Goal: Transaction & Acquisition: Purchase product/service

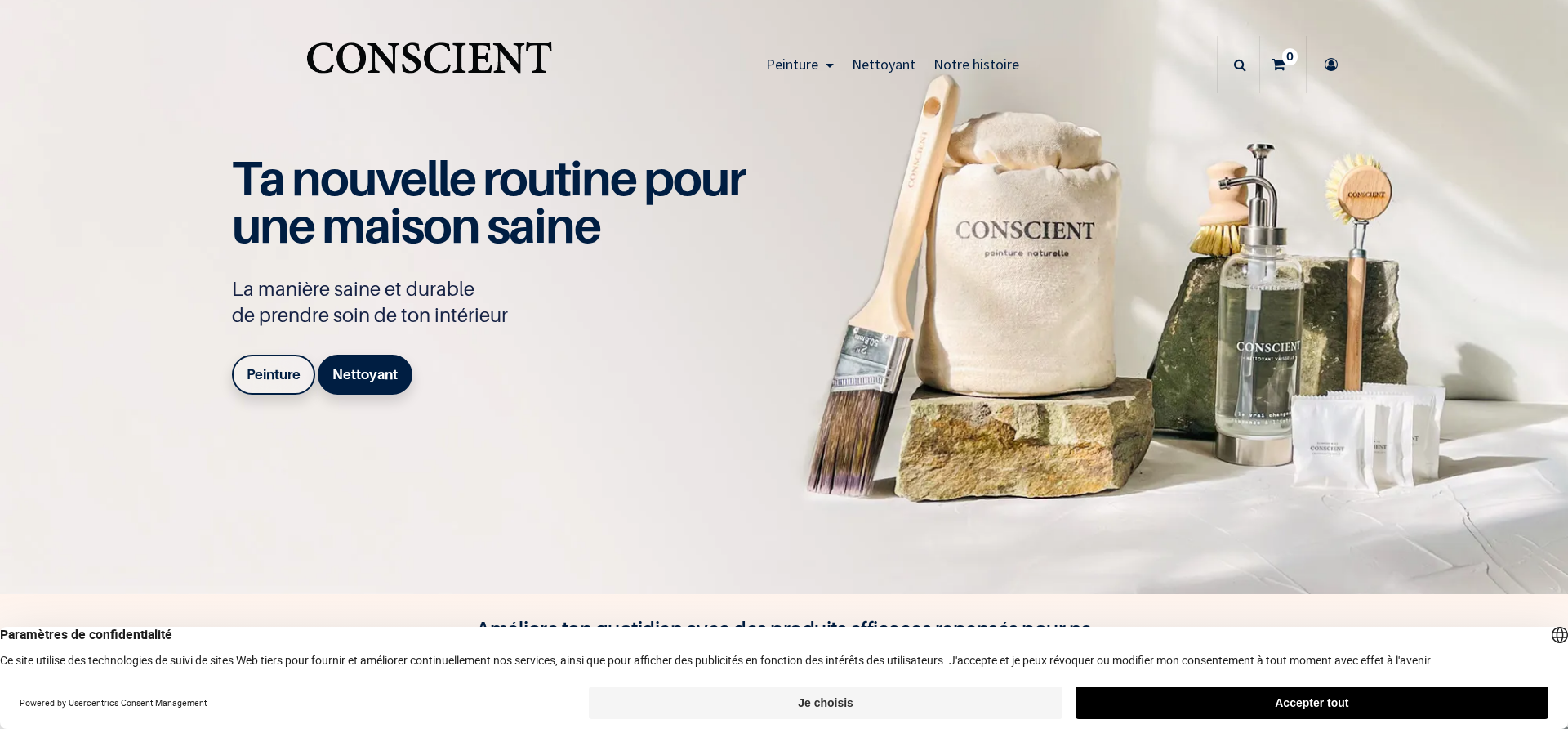
scroll to position [21, 0]
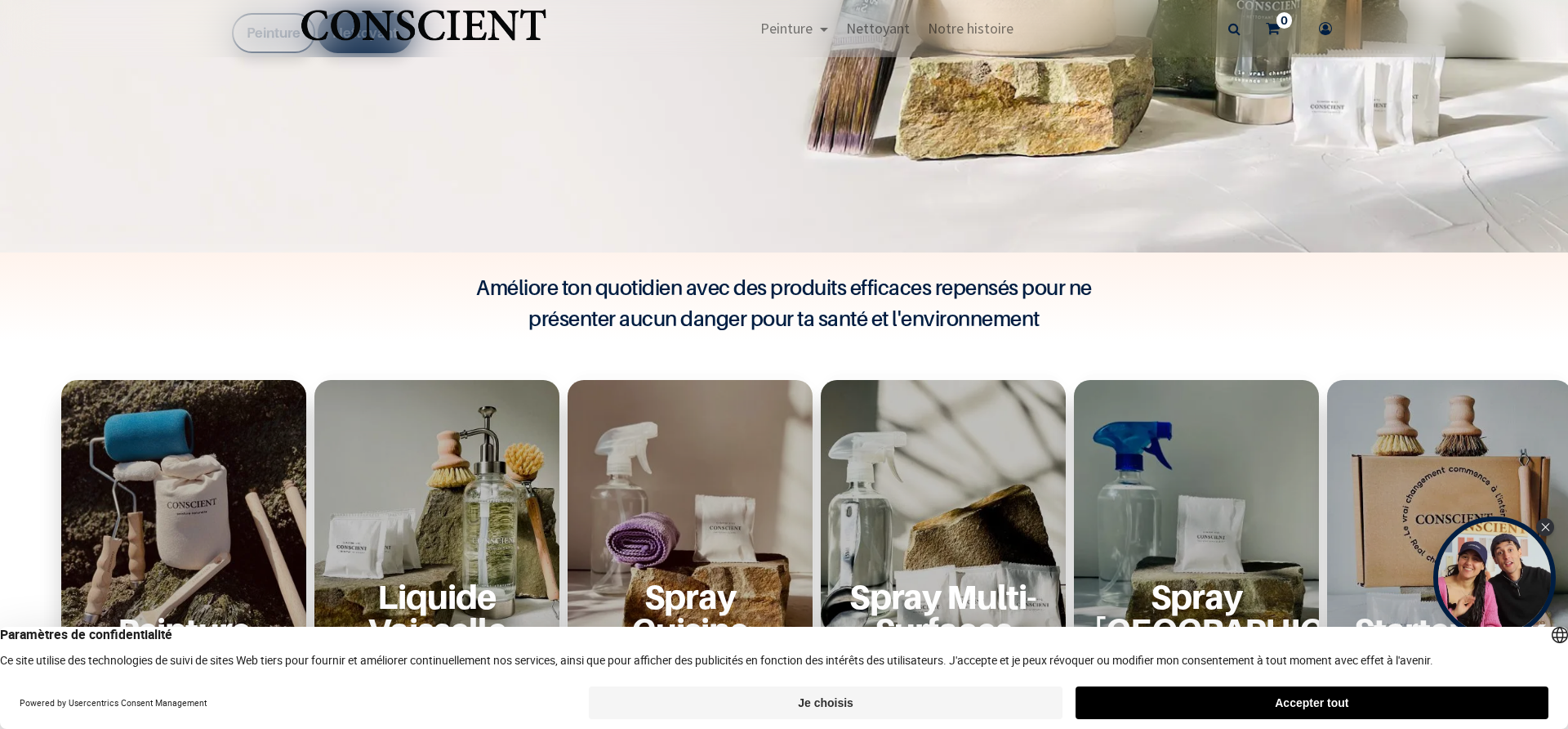
scroll to position [491, 0]
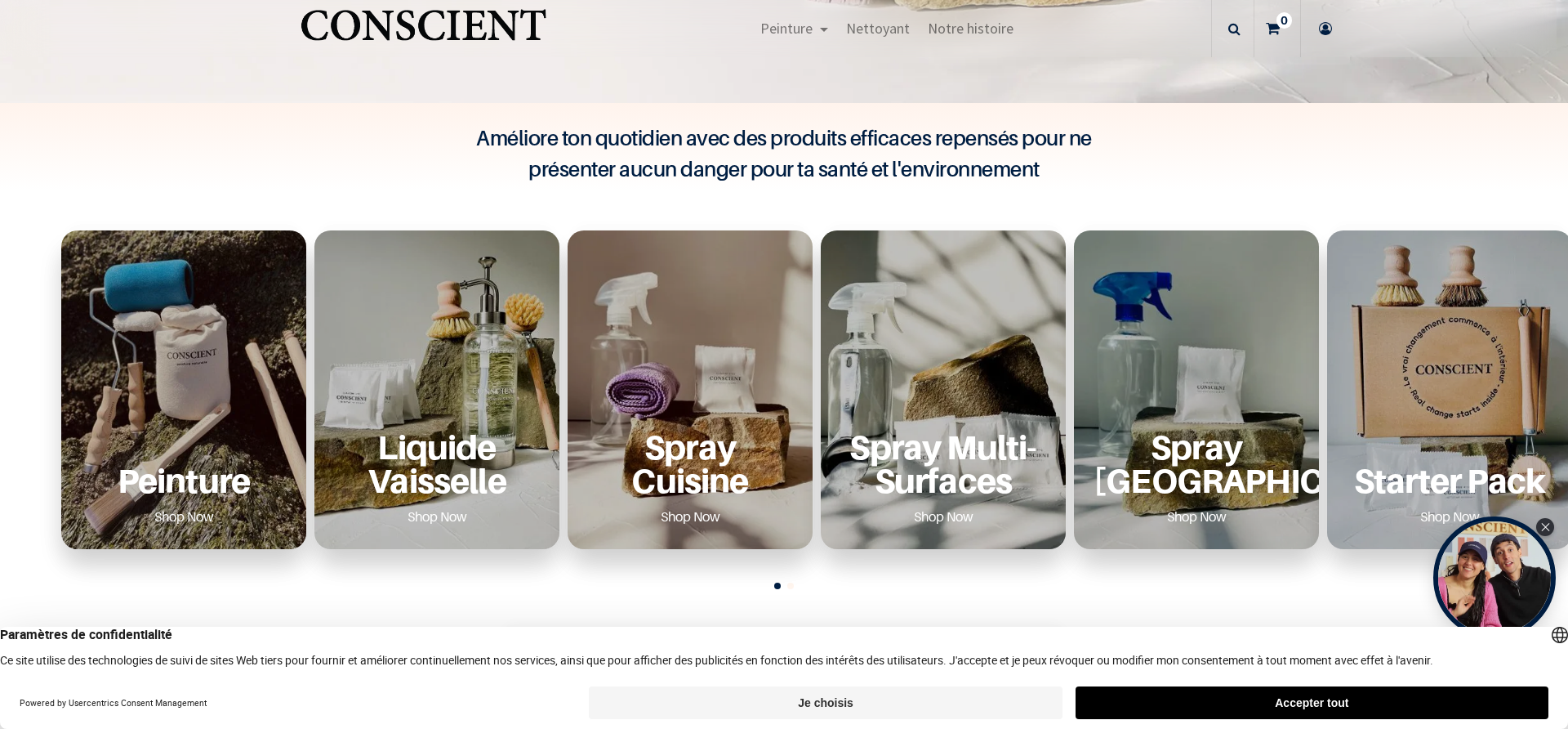
click at [190, 433] on div "Peinture Shop Now" at bounding box center [184, 480] width 206 height 101
click at [183, 515] on link "Shop Now" at bounding box center [184, 516] width 99 height 26
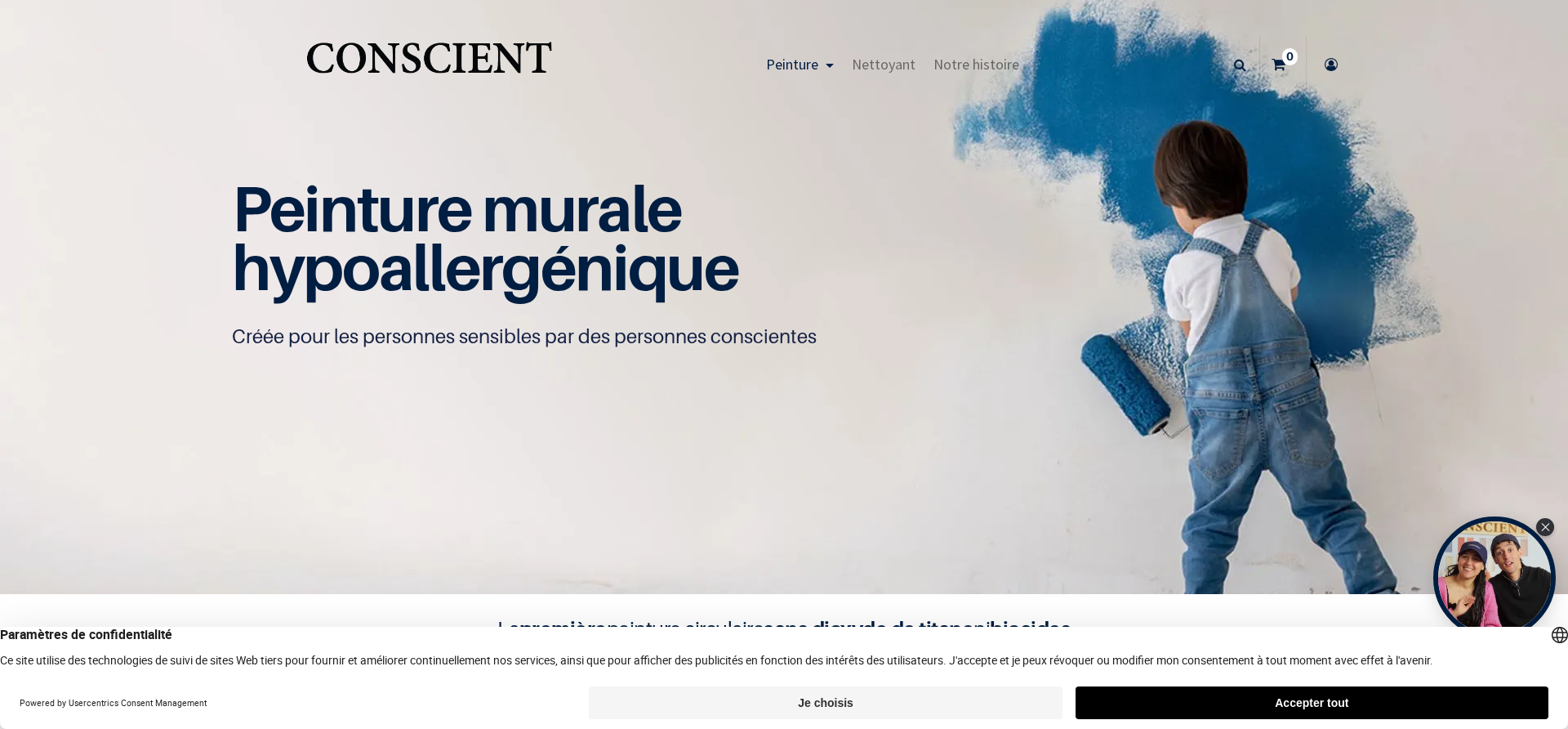
scroll to position [1, 0]
click at [1302, 706] on button "Accepter tout" at bounding box center [1313, 703] width 473 height 33
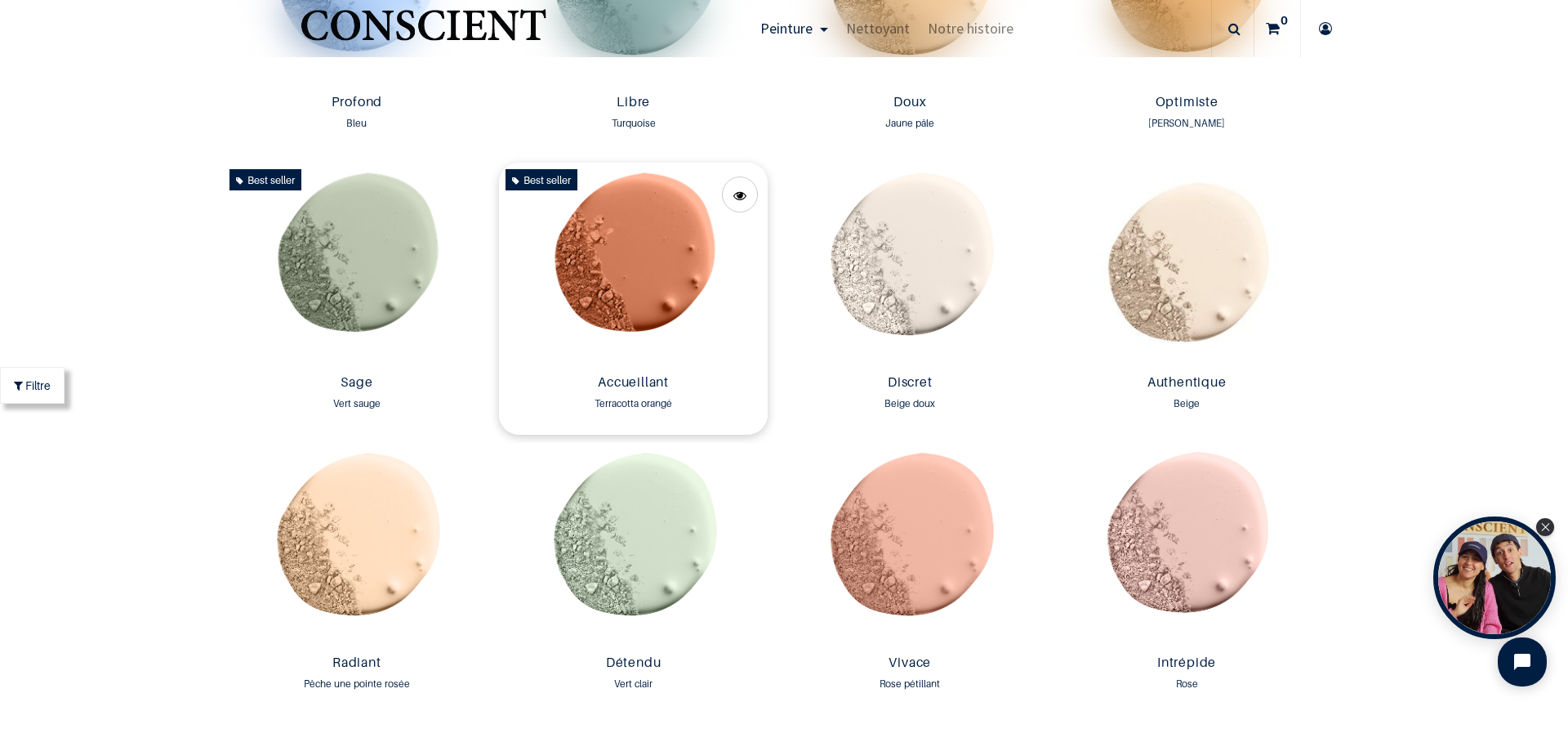
scroll to position [1953, 0]
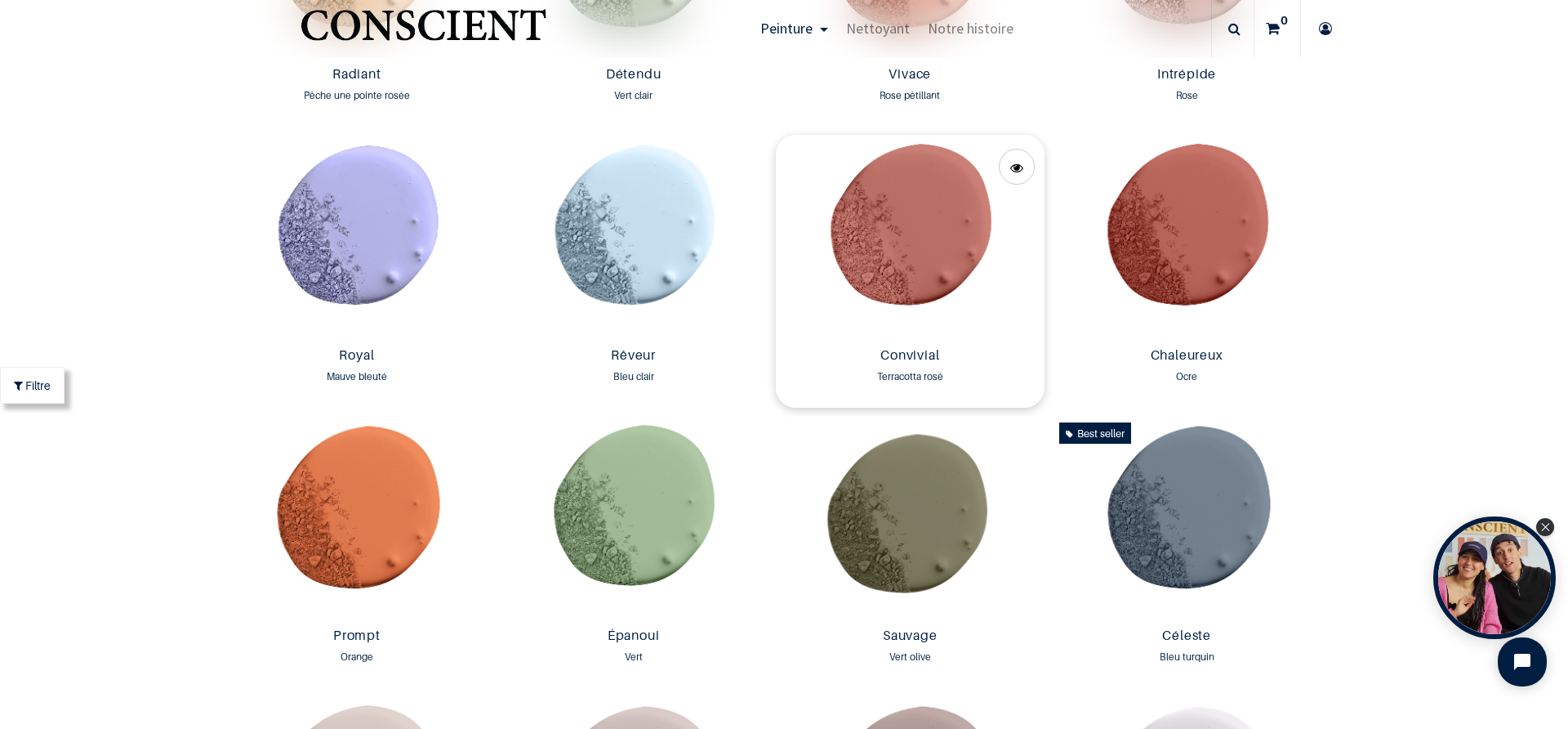
click at [904, 241] on img at bounding box center [910, 238] width 268 height 205
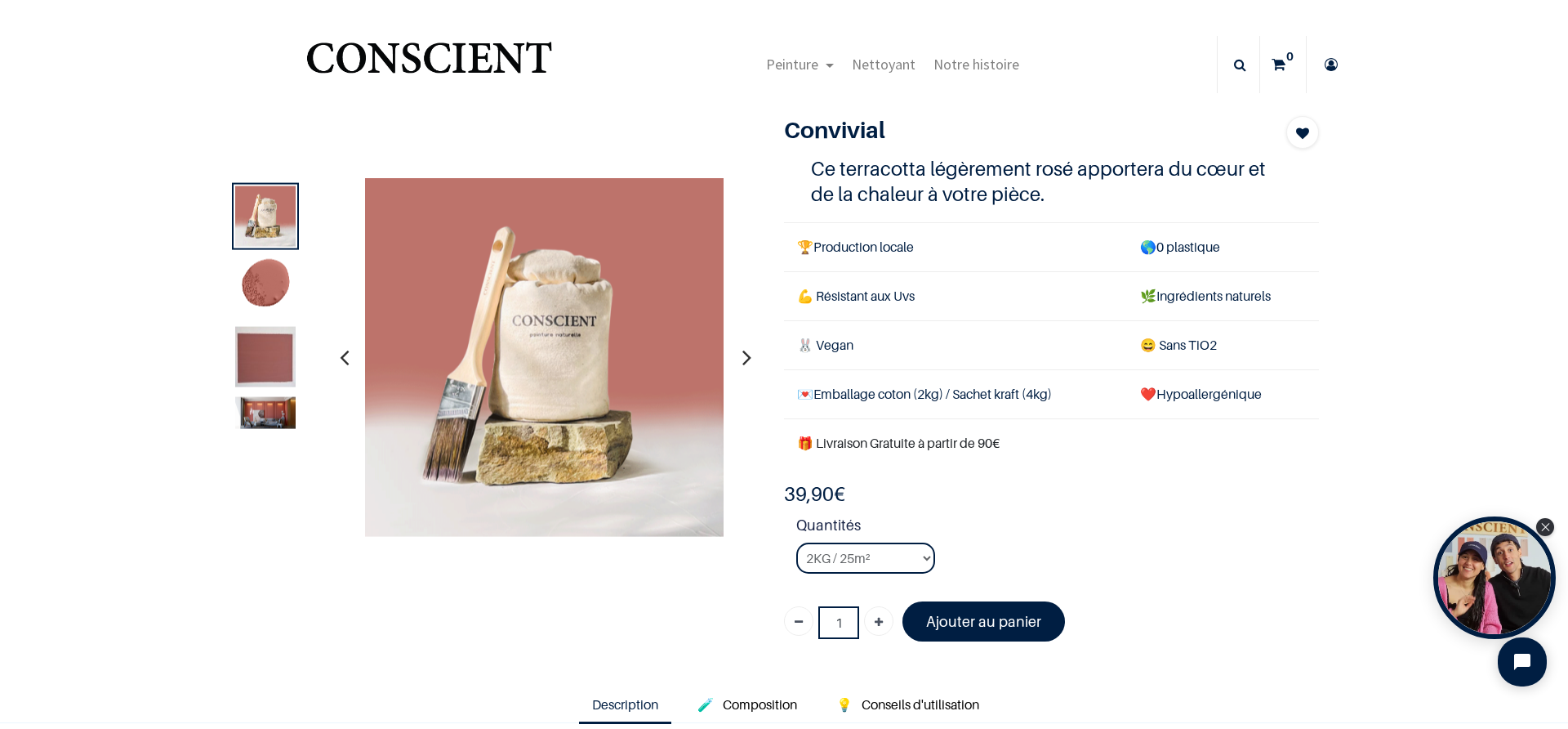
click at [1177, 299] on td "🌿 Ingrédients naturels" at bounding box center [1223, 296] width 192 height 49
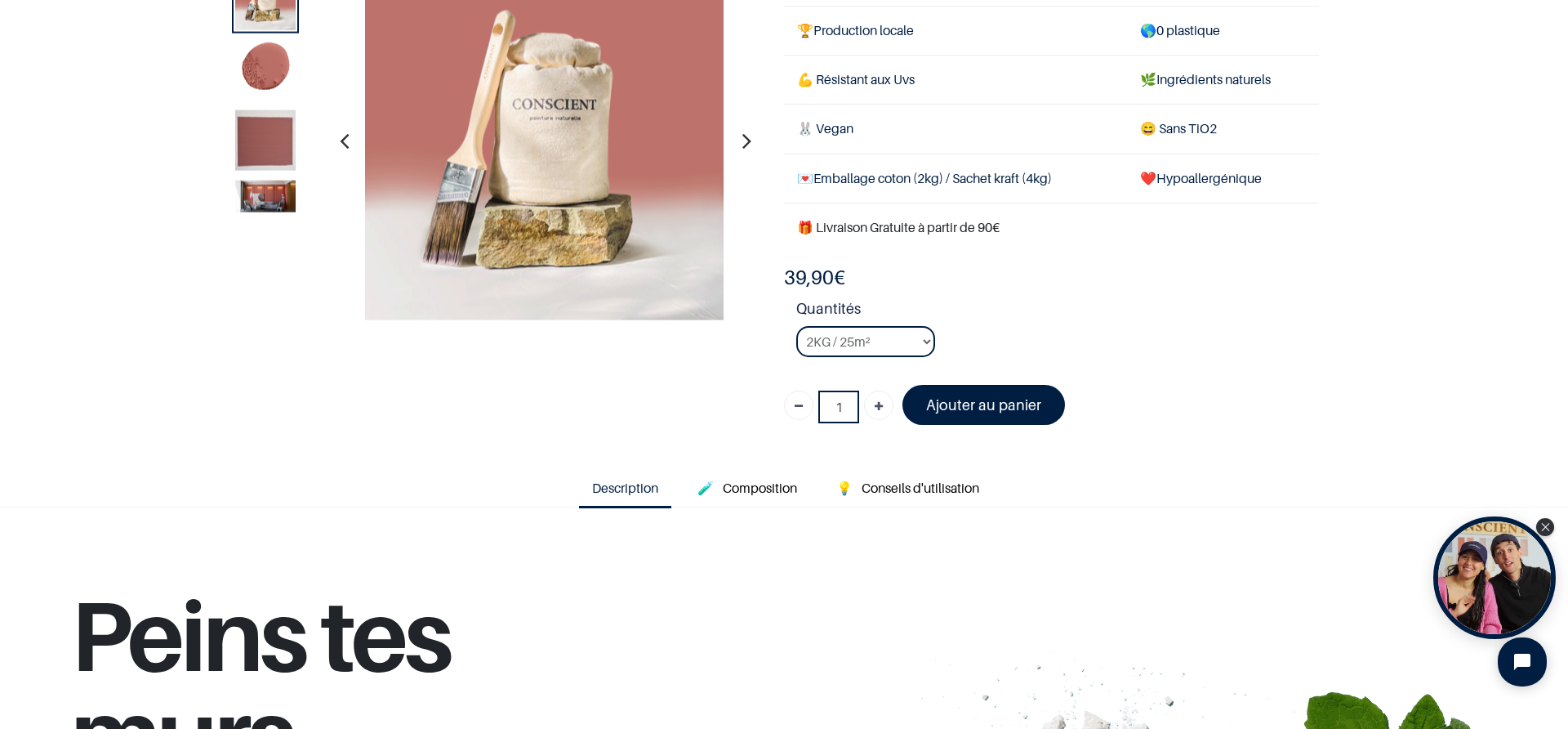
scroll to position [141, 0]
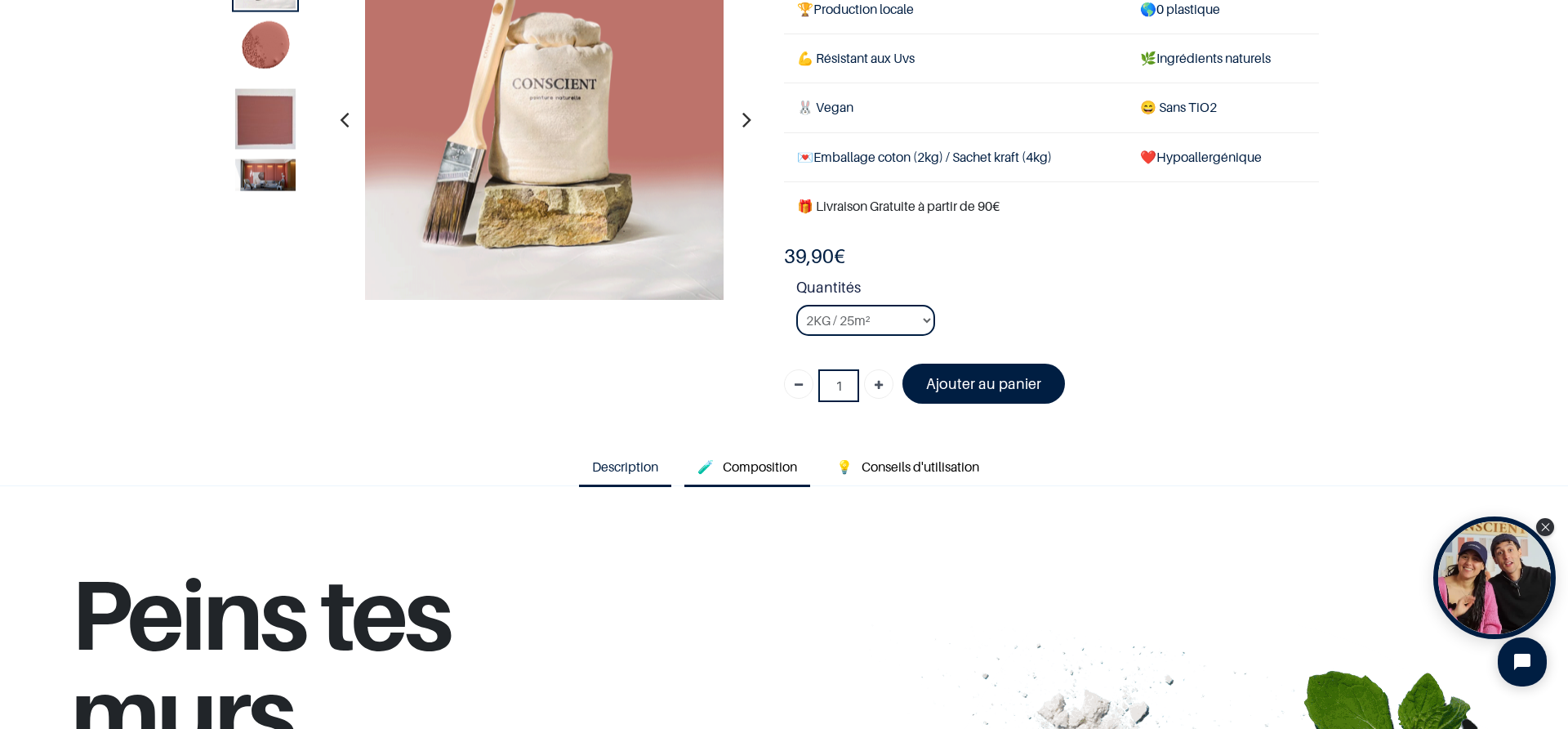
click at [736, 461] on span "Composition" at bounding box center [760, 467] width 75 height 17
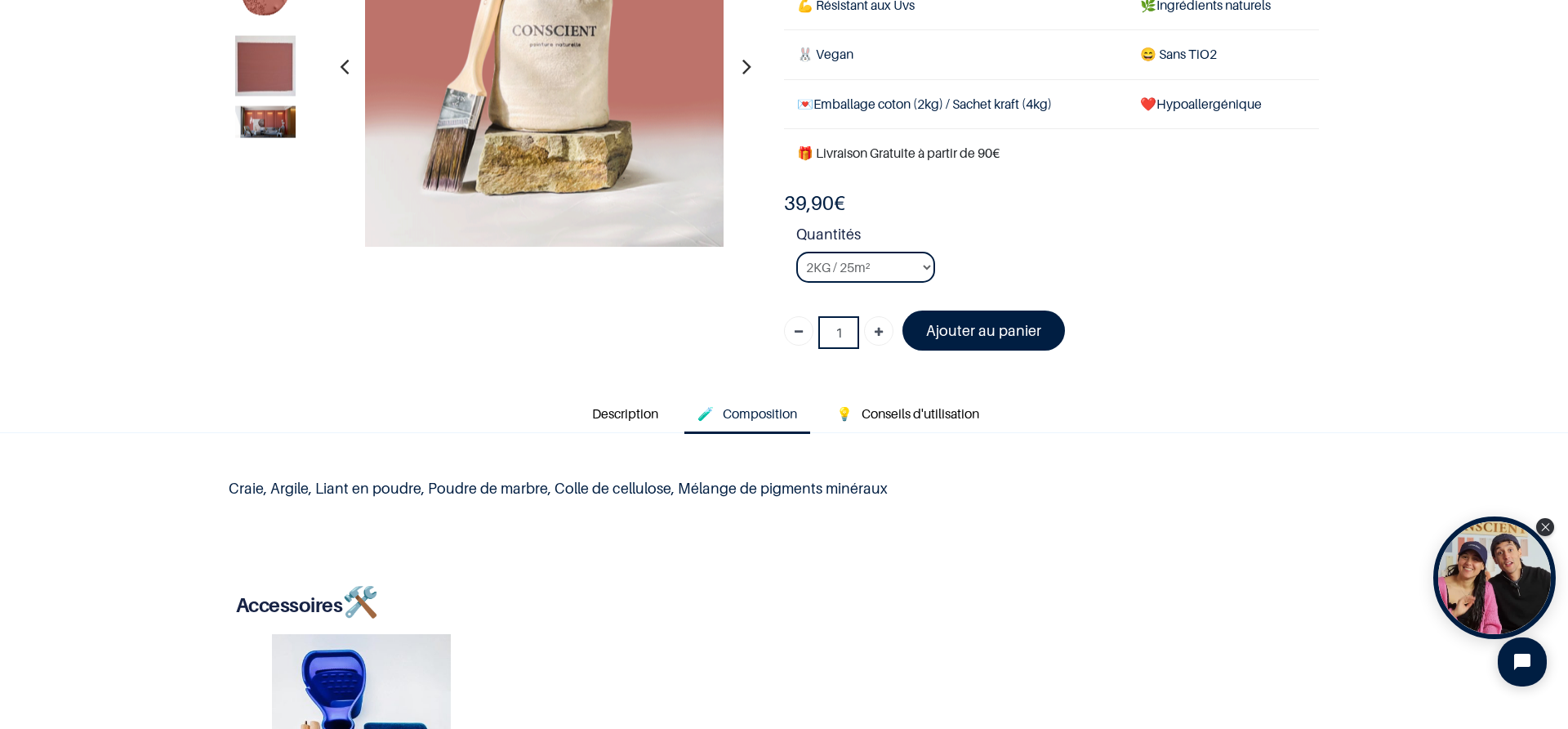
scroll to position [215, 0]
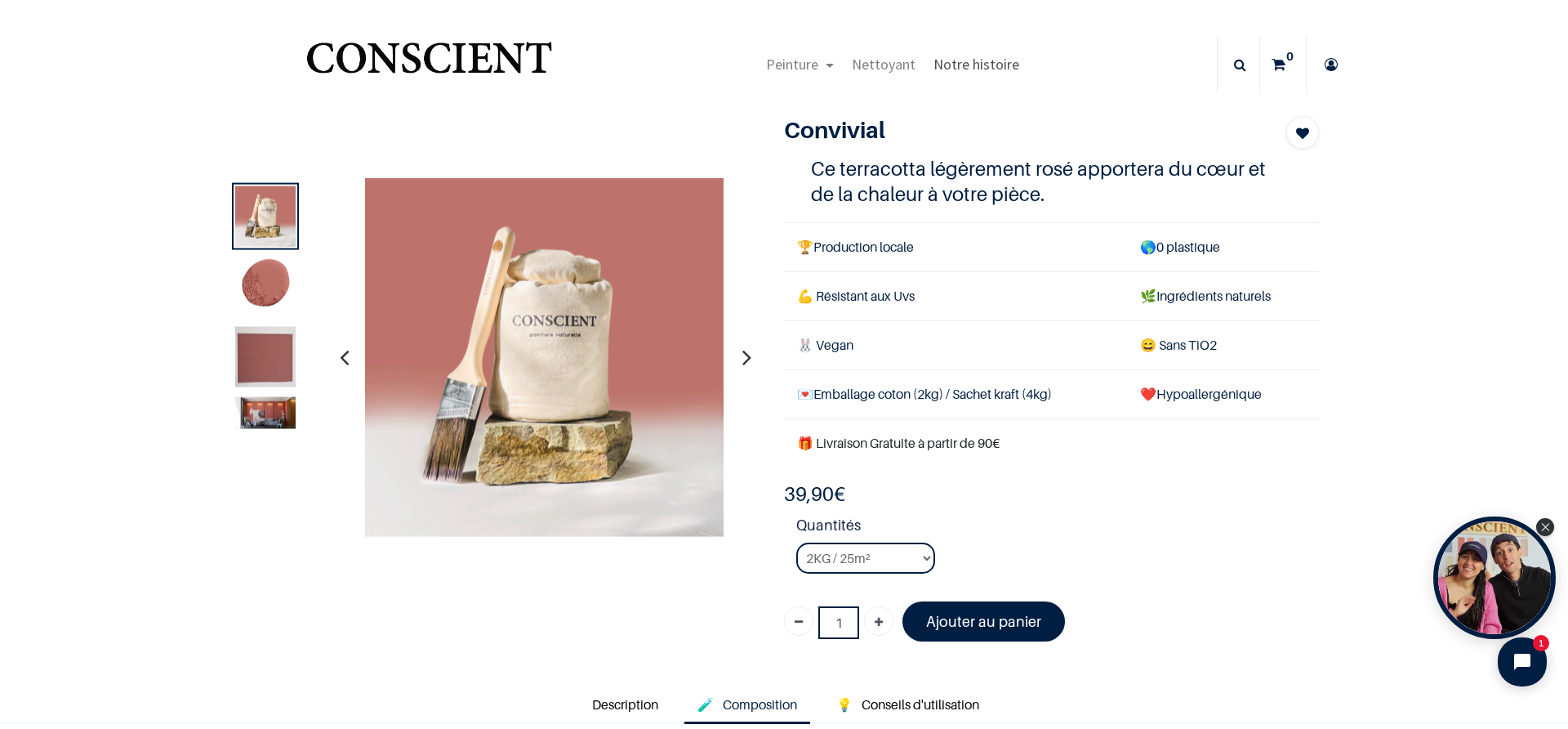
click at [959, 63] on span "Notre histoire" at bounding box center [976, 64] width 86 height 19
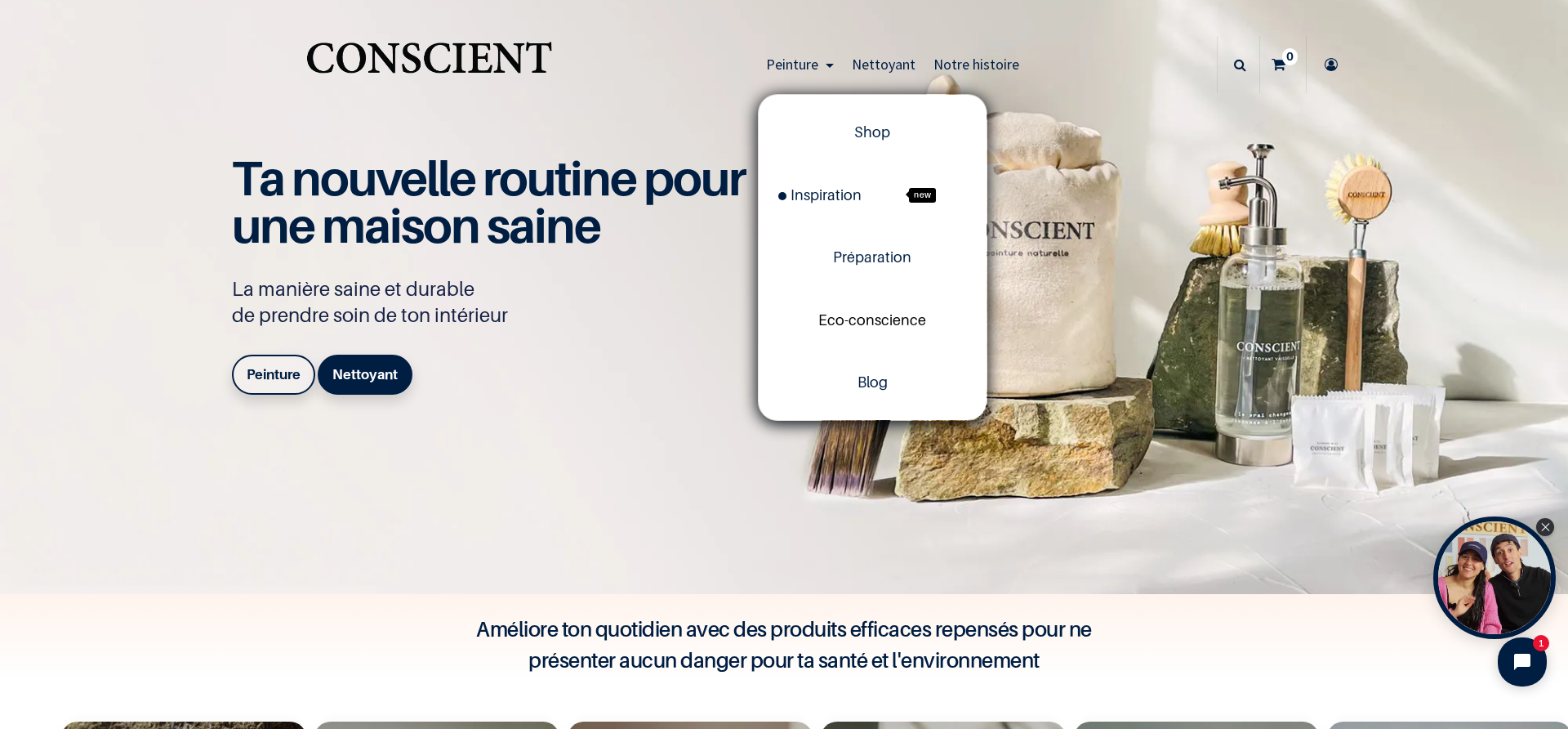
click at [850, 323] on span "Eco-conscience" at bounding box center [873, 320] width 108 height 17
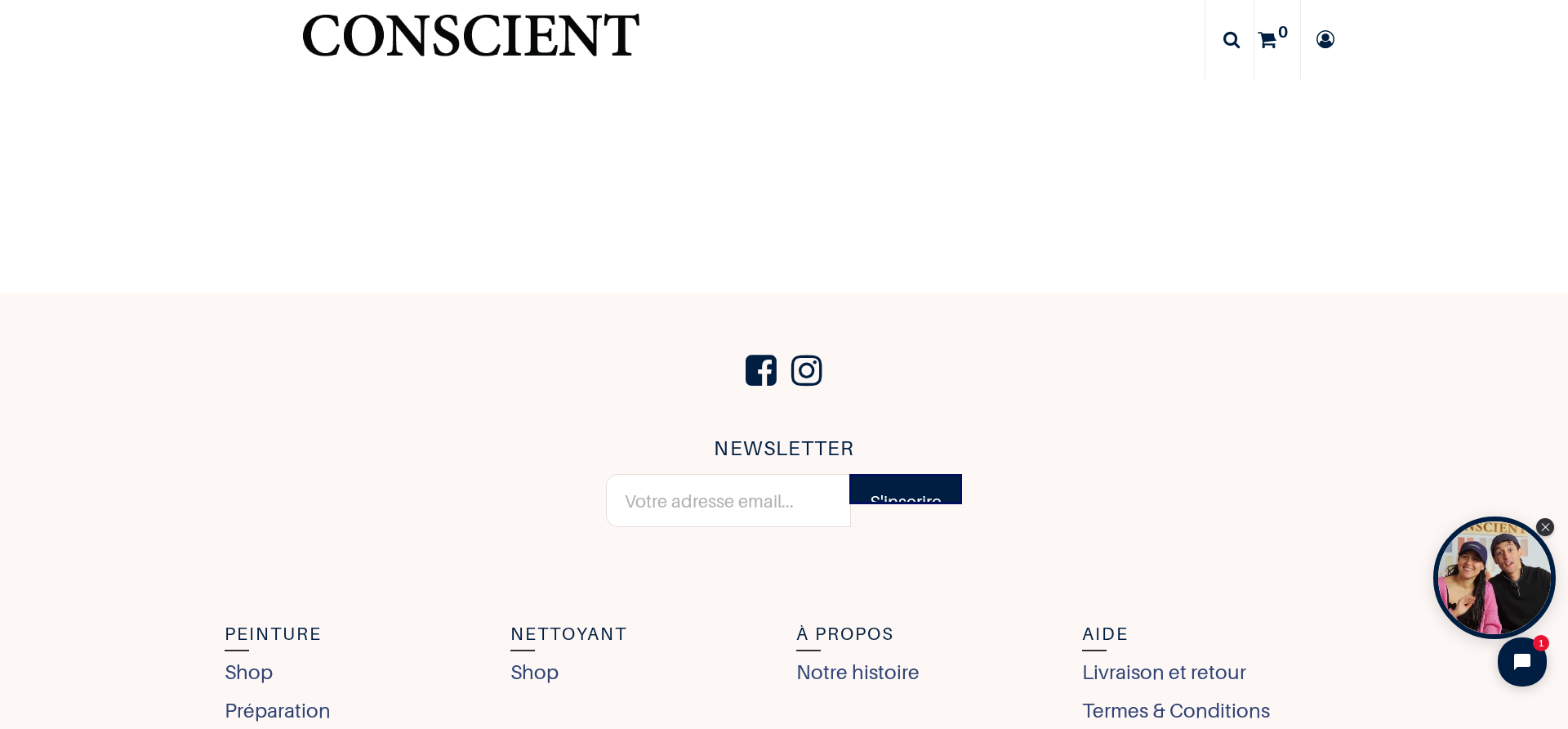
scroll to position [6693, 0]
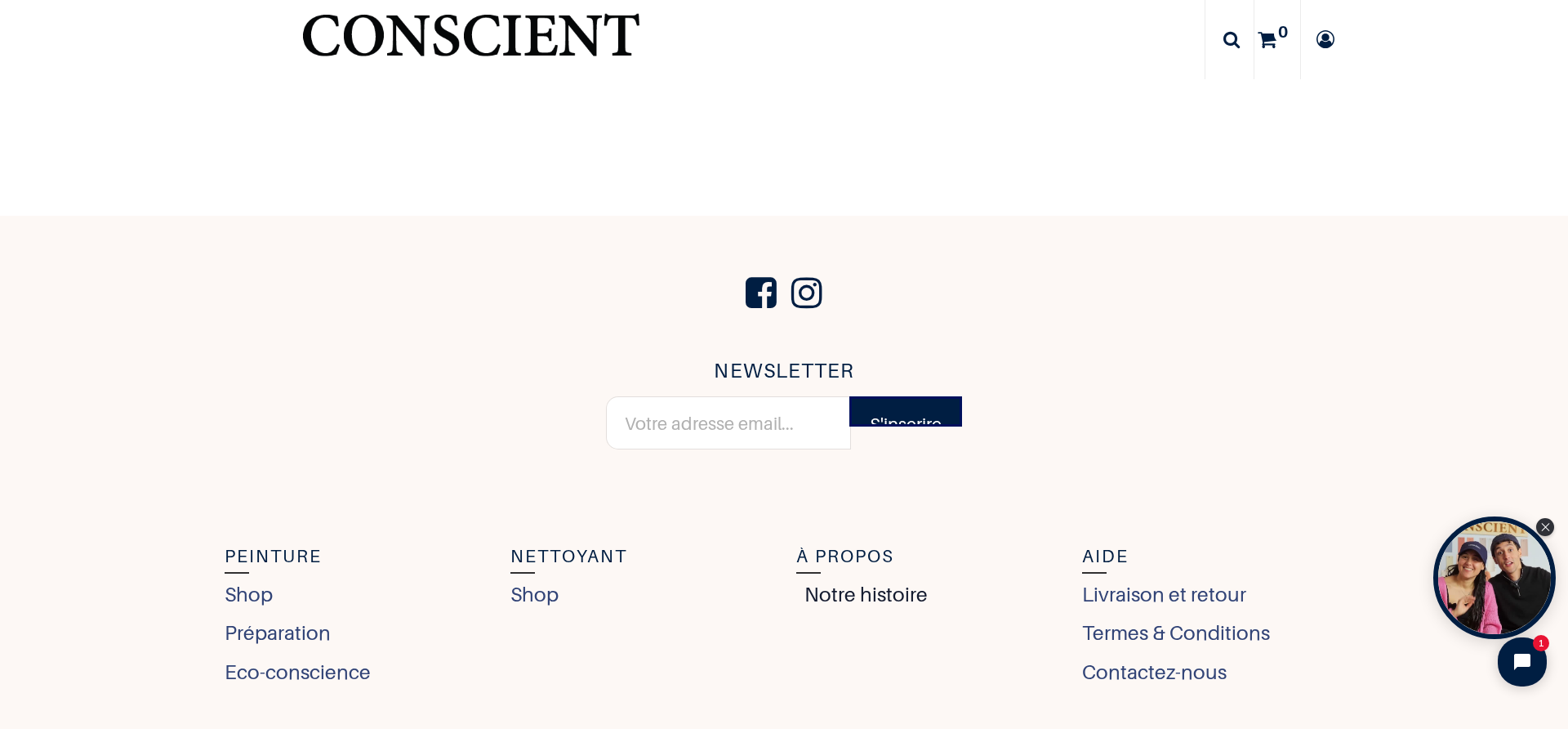
click at [825, 593] on link "Notre histoire" at bounding box center [862, 595] width 131 height 30
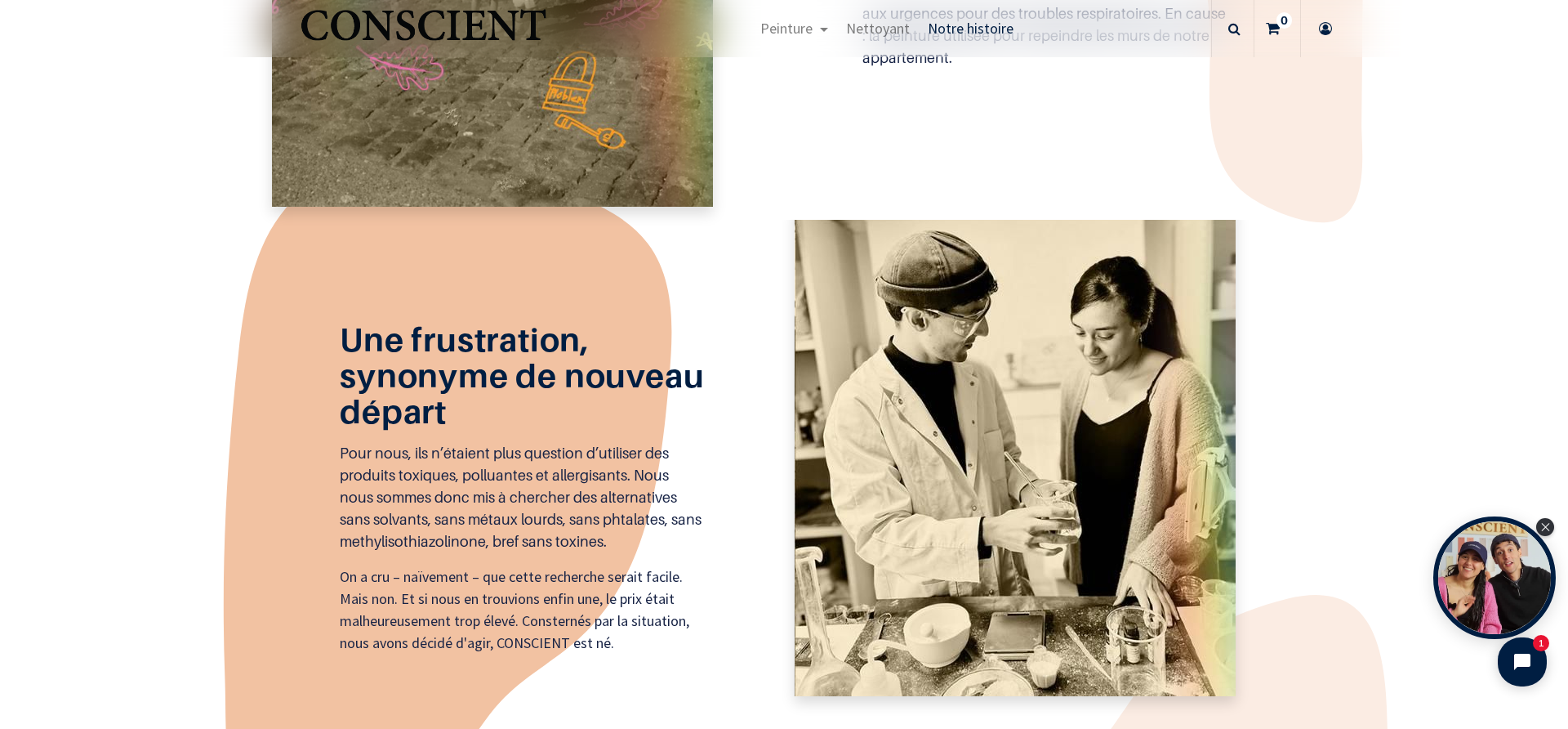
scroll to position [744, 0]
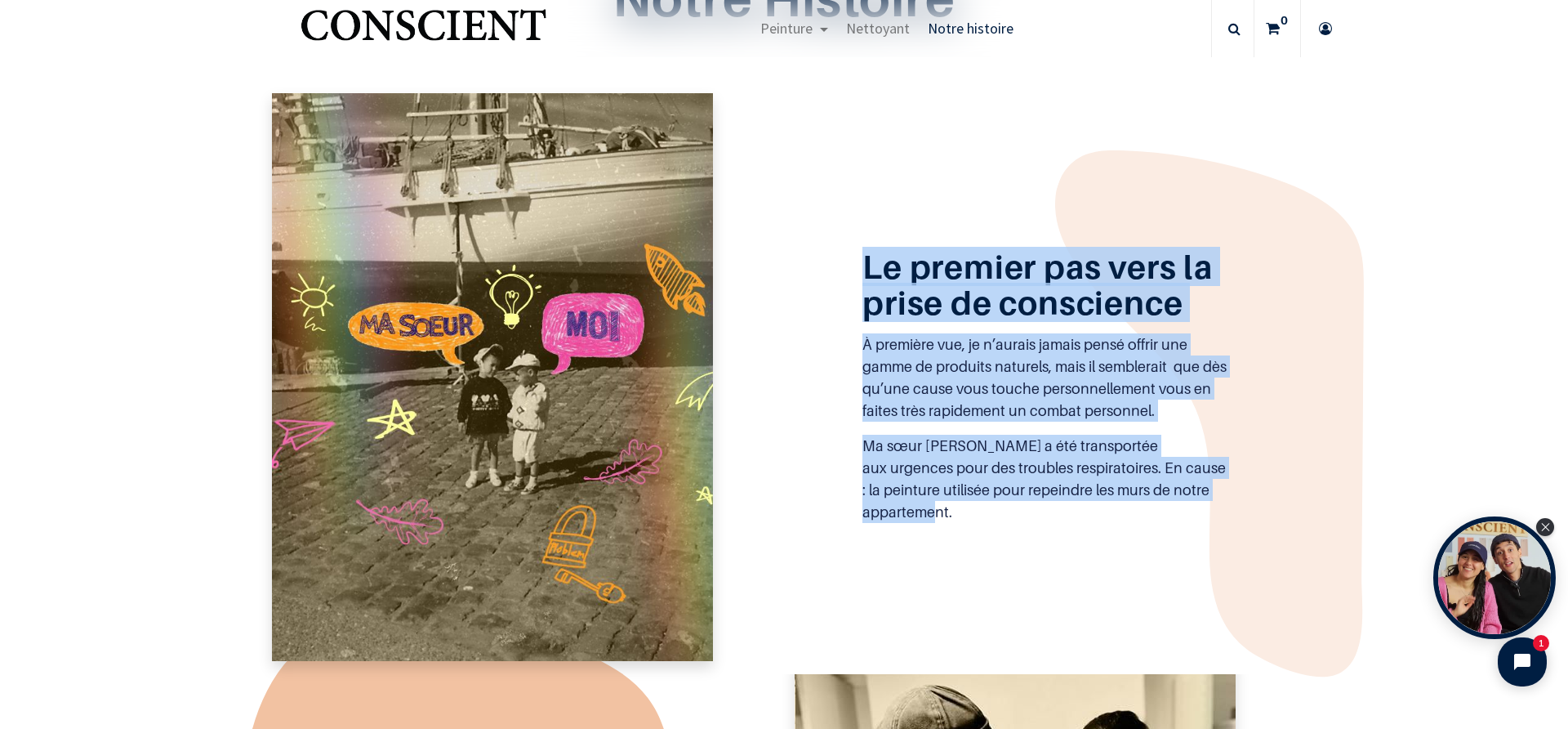
drag, startPoint x: 861, startPoint y: 277, endPoint x: 1131, endPoint y: 532, distance: 371.4
click at [1132, 533] on div "Le premier pas vers la prise de conscience À première vue, je n’aurais jamais p…" at bounding box center [784, 377] width 1045 height 568
copy div "Le premier pas vers la prise de conscience À première vue, je n’aurais jamais p…"
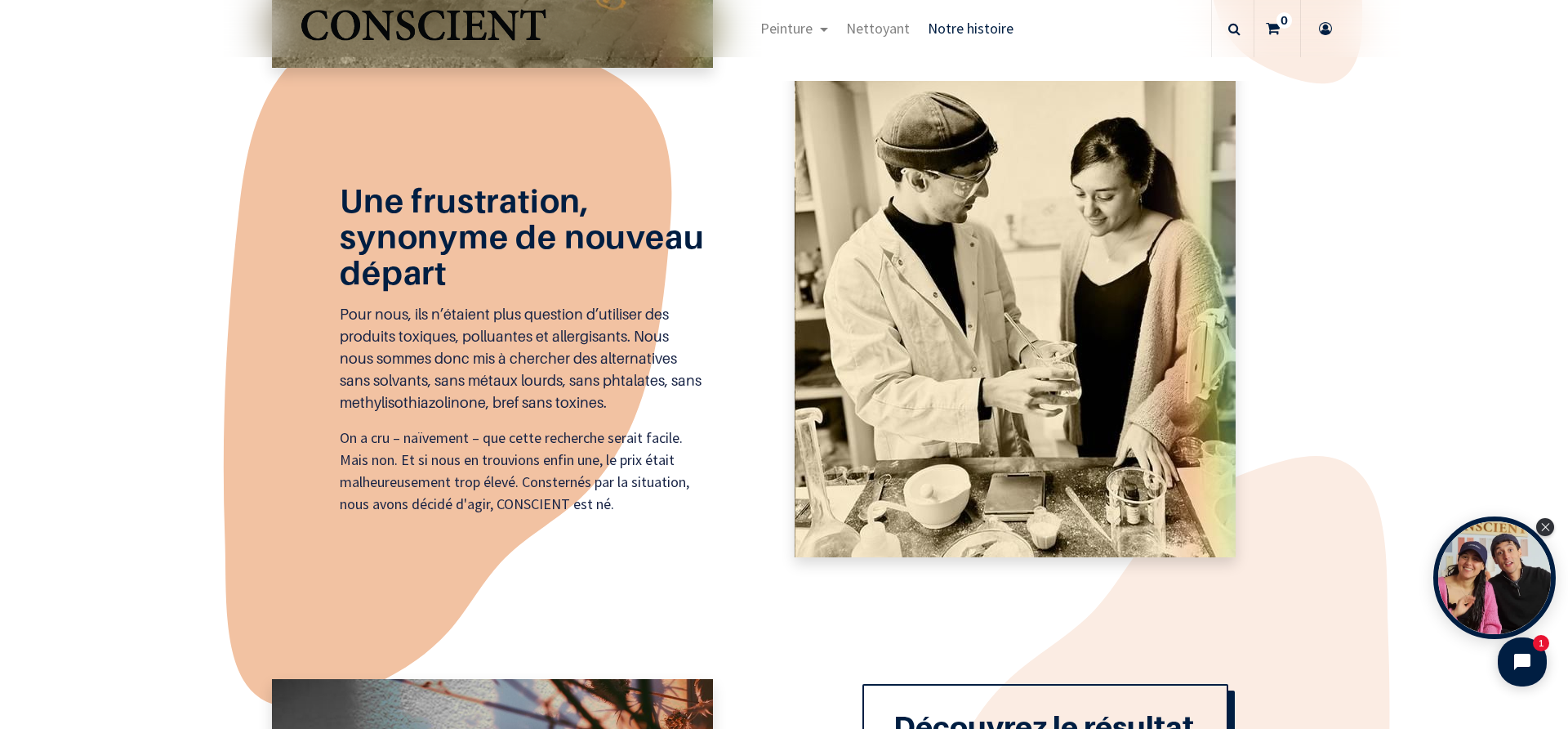
scroll to position [1411, 0]
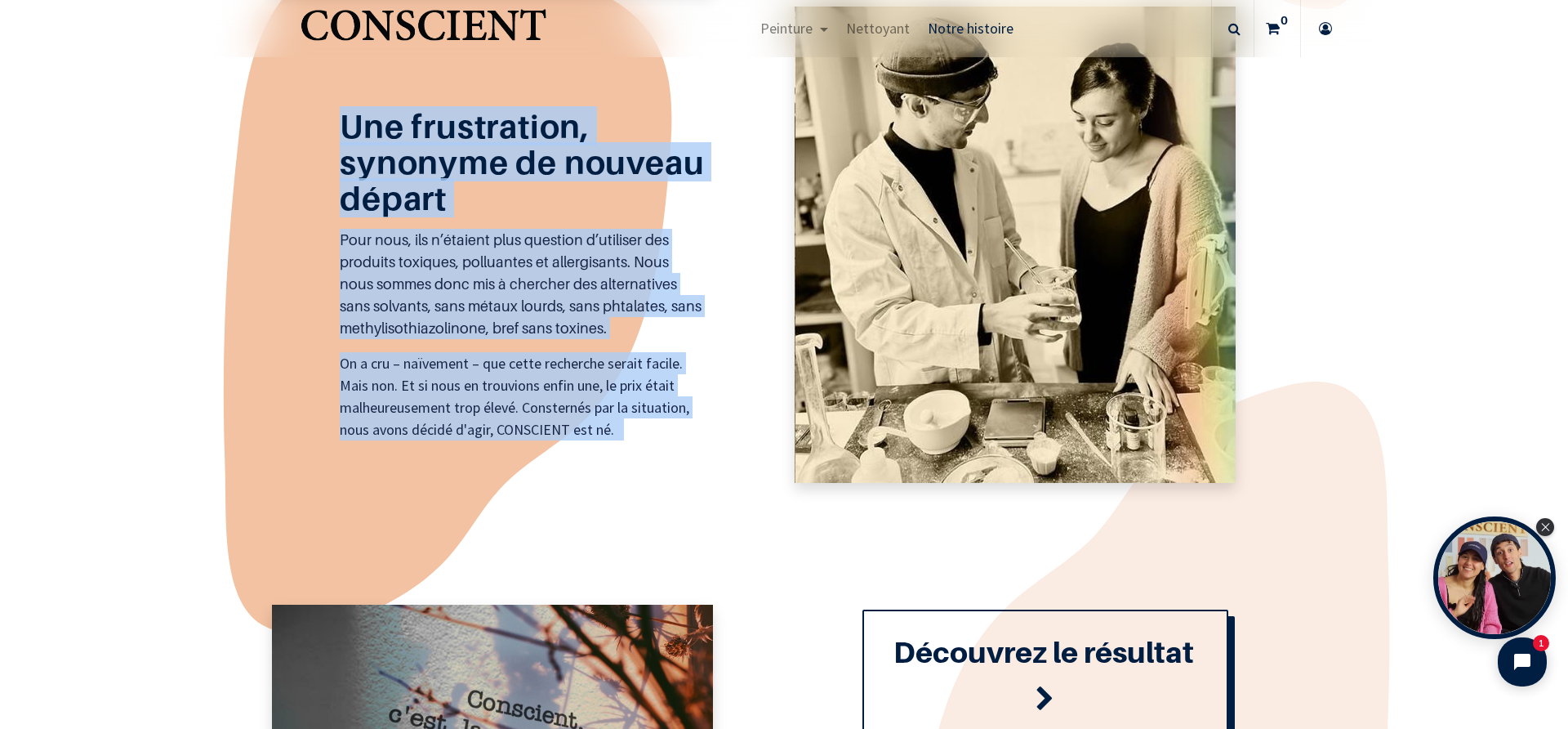
drag, startPoint x: 333, startPoint y: 126, endPoint x: 663, endPoint y: 426, distance: 446.0
click at [686, 452] on div "Une frustration, synonyme de nouveau départ Pour nous, ils n’étaient plus quest…" at bounding box center [784, 266] width 1045 height 492
copy div "Une frustration, synonyme de nouveau départ Pour nous, ils n’étaient plus quest…"
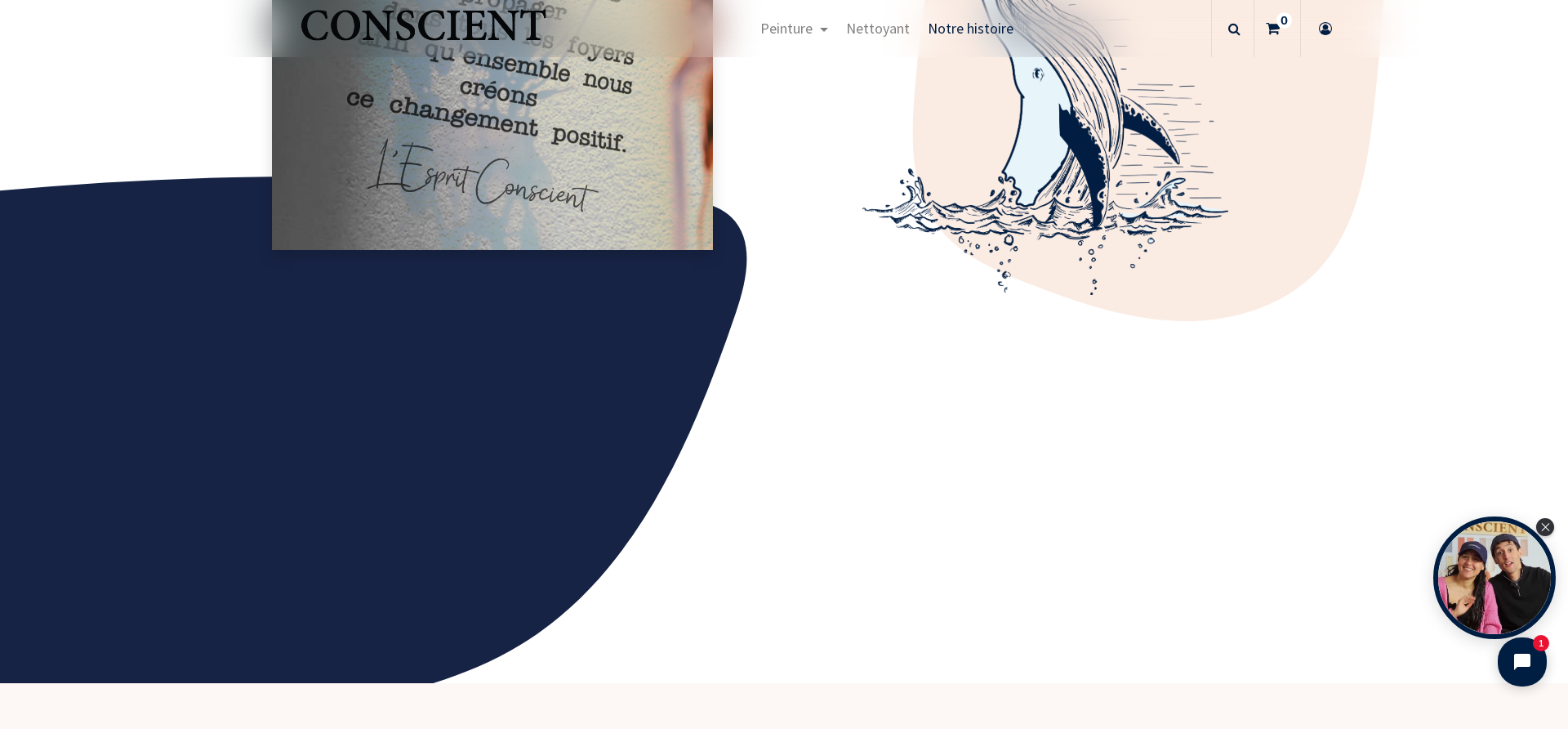
scroll to position [2700, 0]
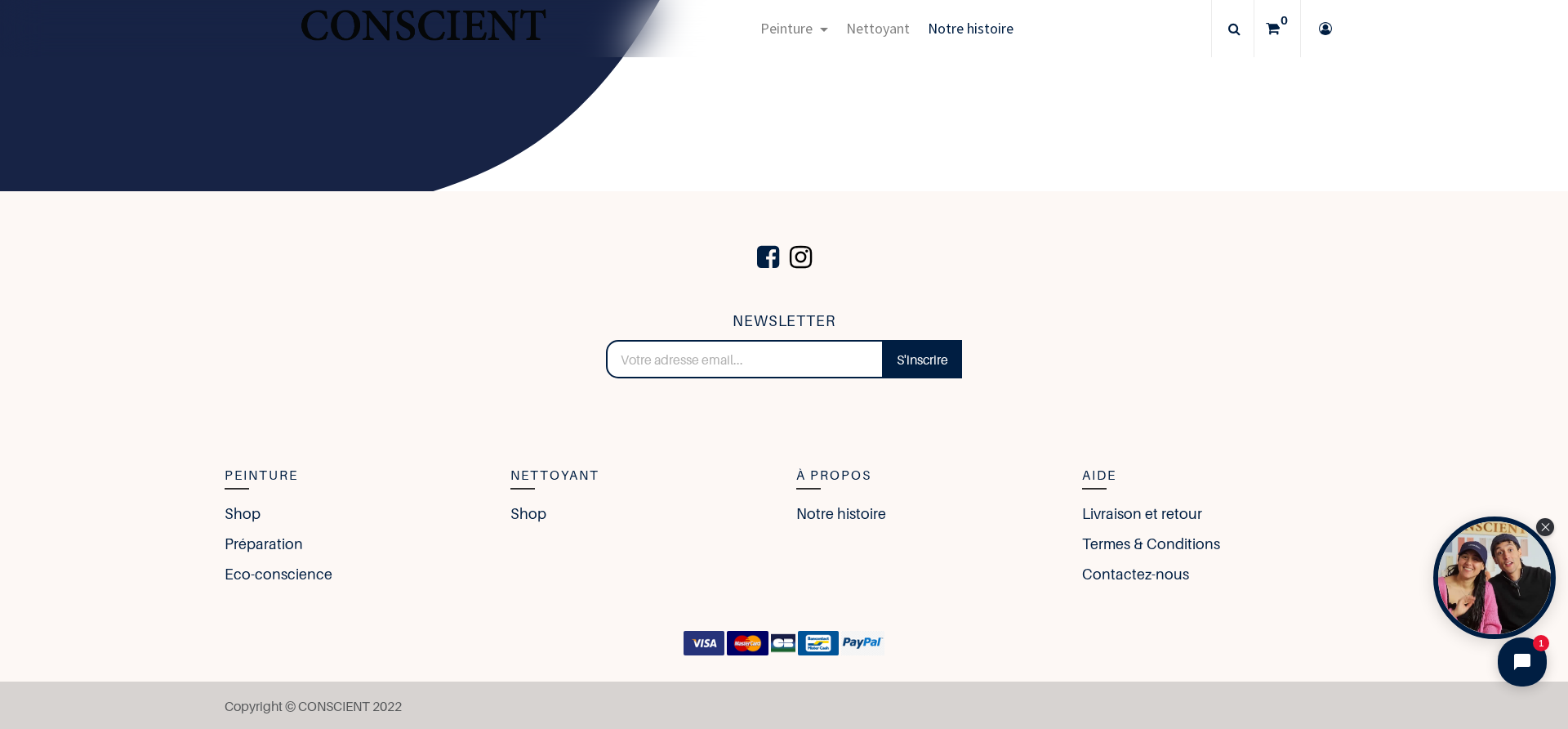
click at [797, 258] on span at bounding box center [800, 257] width 30 height 56
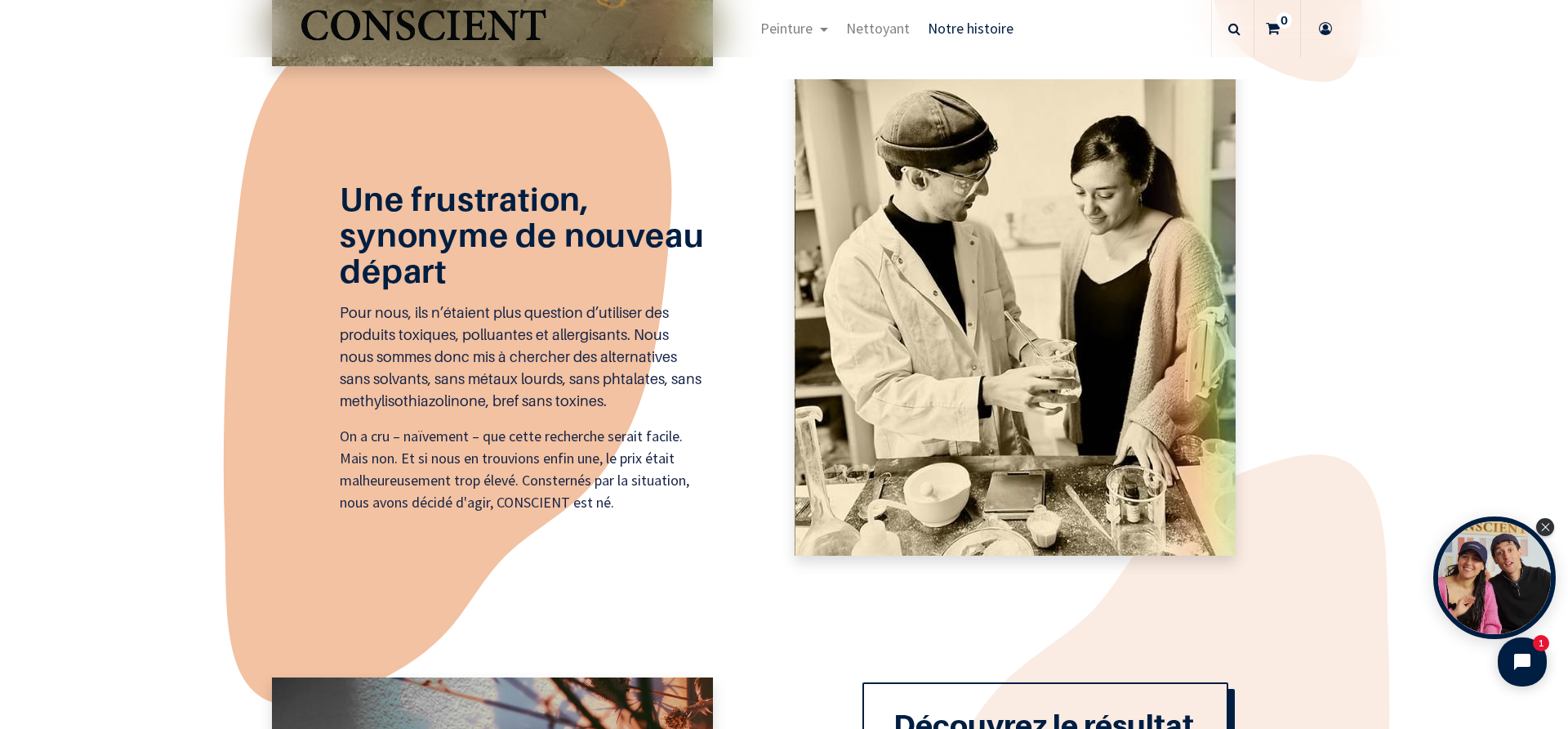
scroll to position [1145, 0]
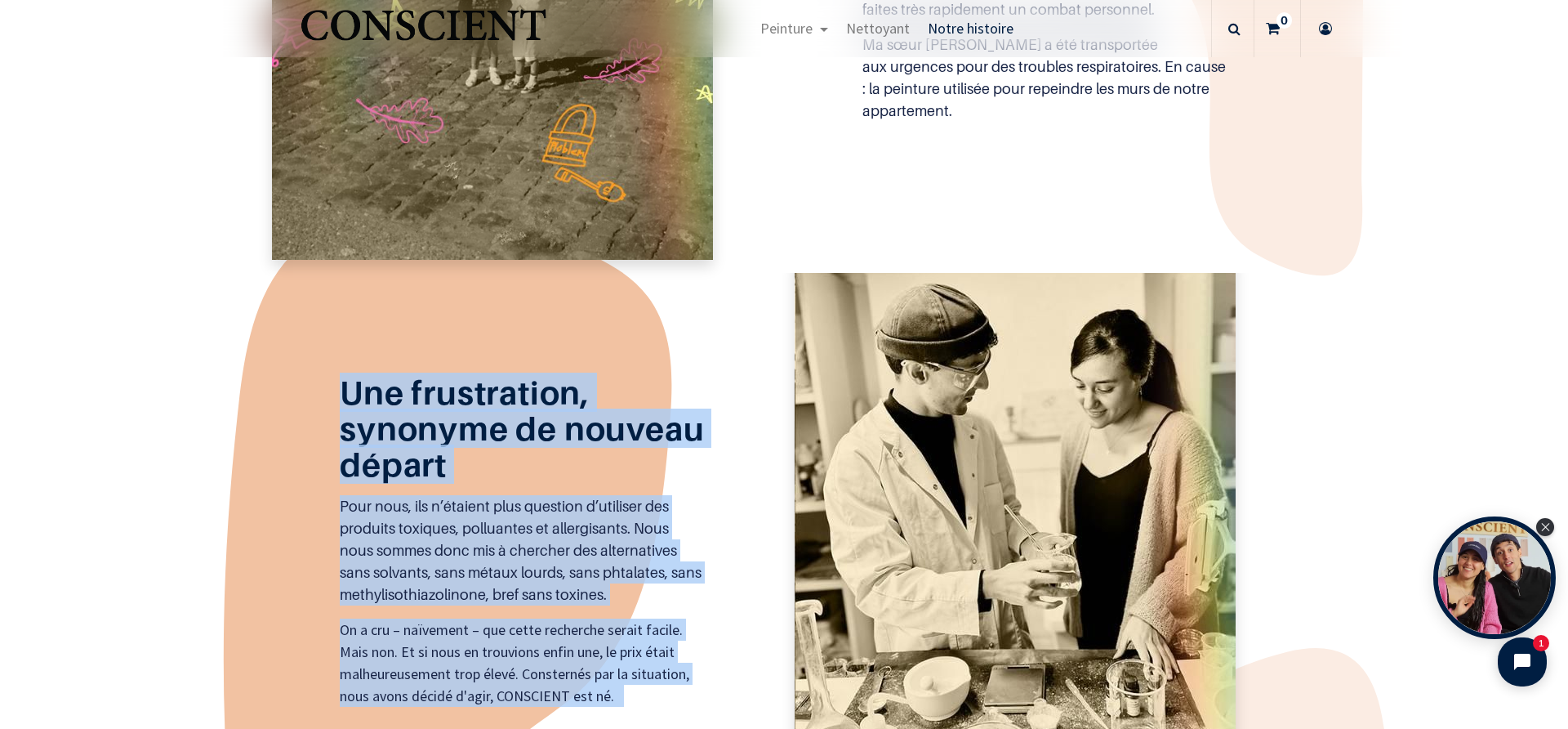
drag, startPoint x: 341, startPoint y: 394, endPoint x: 536, endPoint y: 706, distance: 367.9
click at [542, 726] on div "Une frustration, synonyme de nouveau départ Pour nous, ils n’étaient plus quest…" at bounding box center [784, 532] width 1045 height 492
copy div "Une frustration, synonyme de nouveau départ Pour nous, ils n’étaient plus quest…"
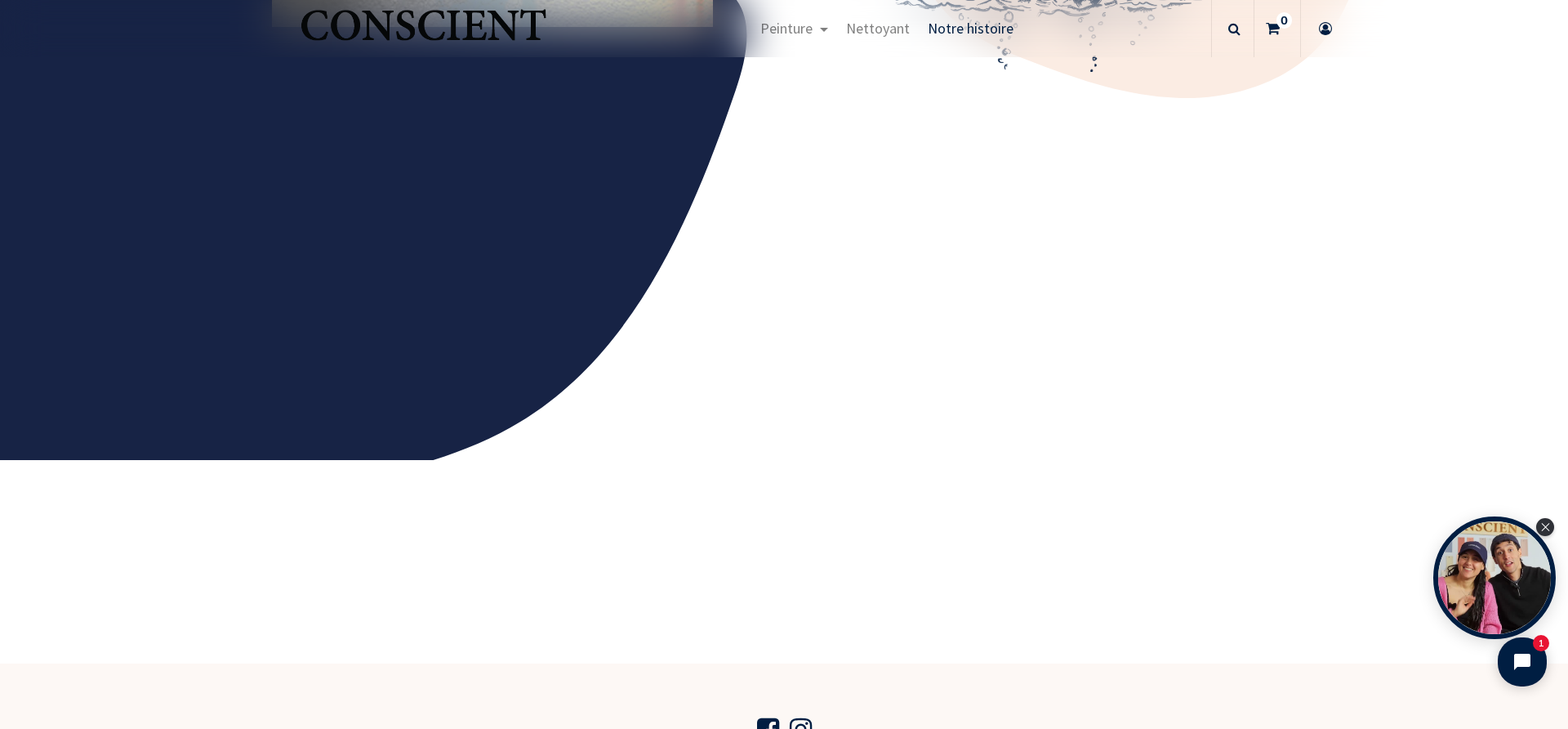
scroll to position [2904, 0]
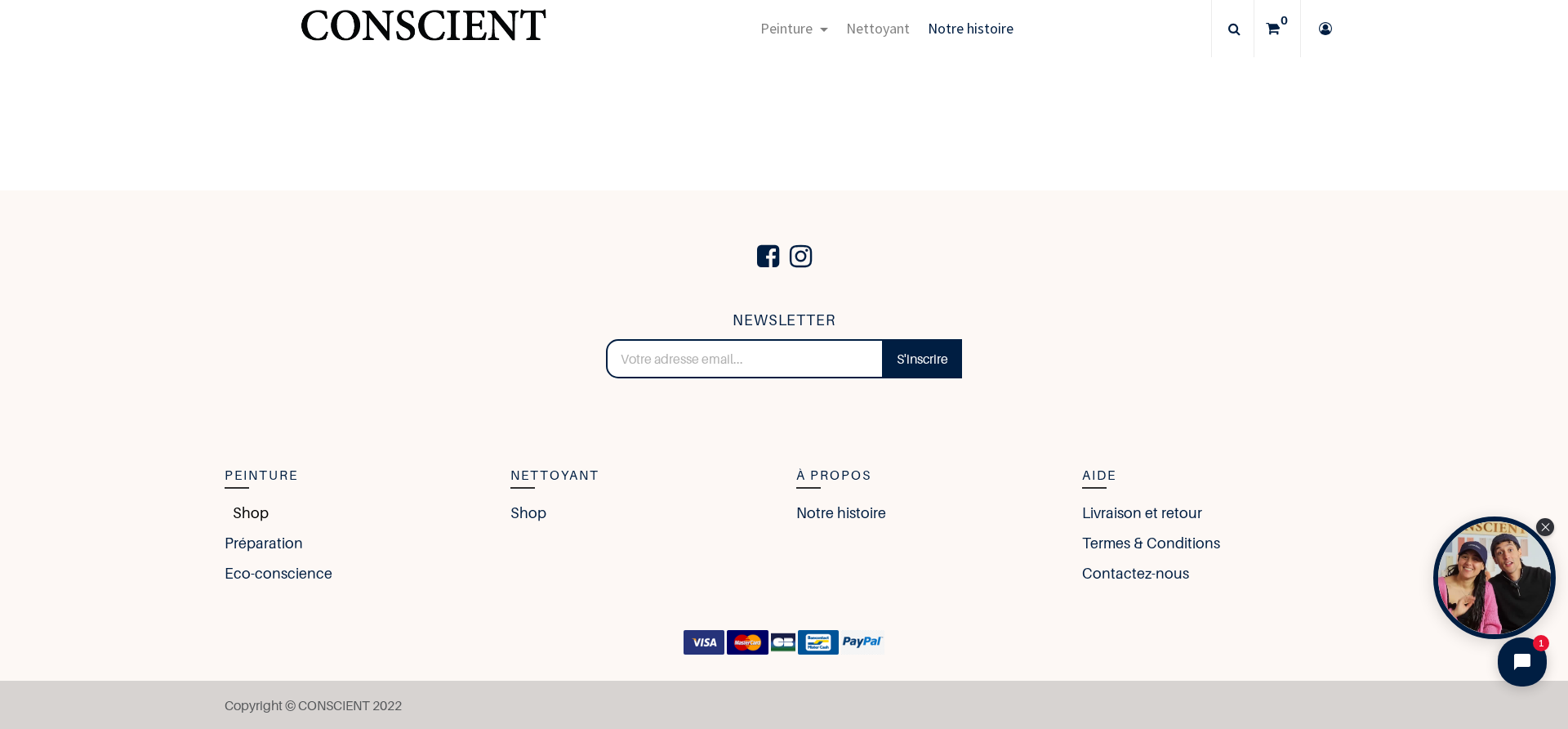
click at [241, 509] on link "Shop" at bounding box center [246, 513] width 44 height 22
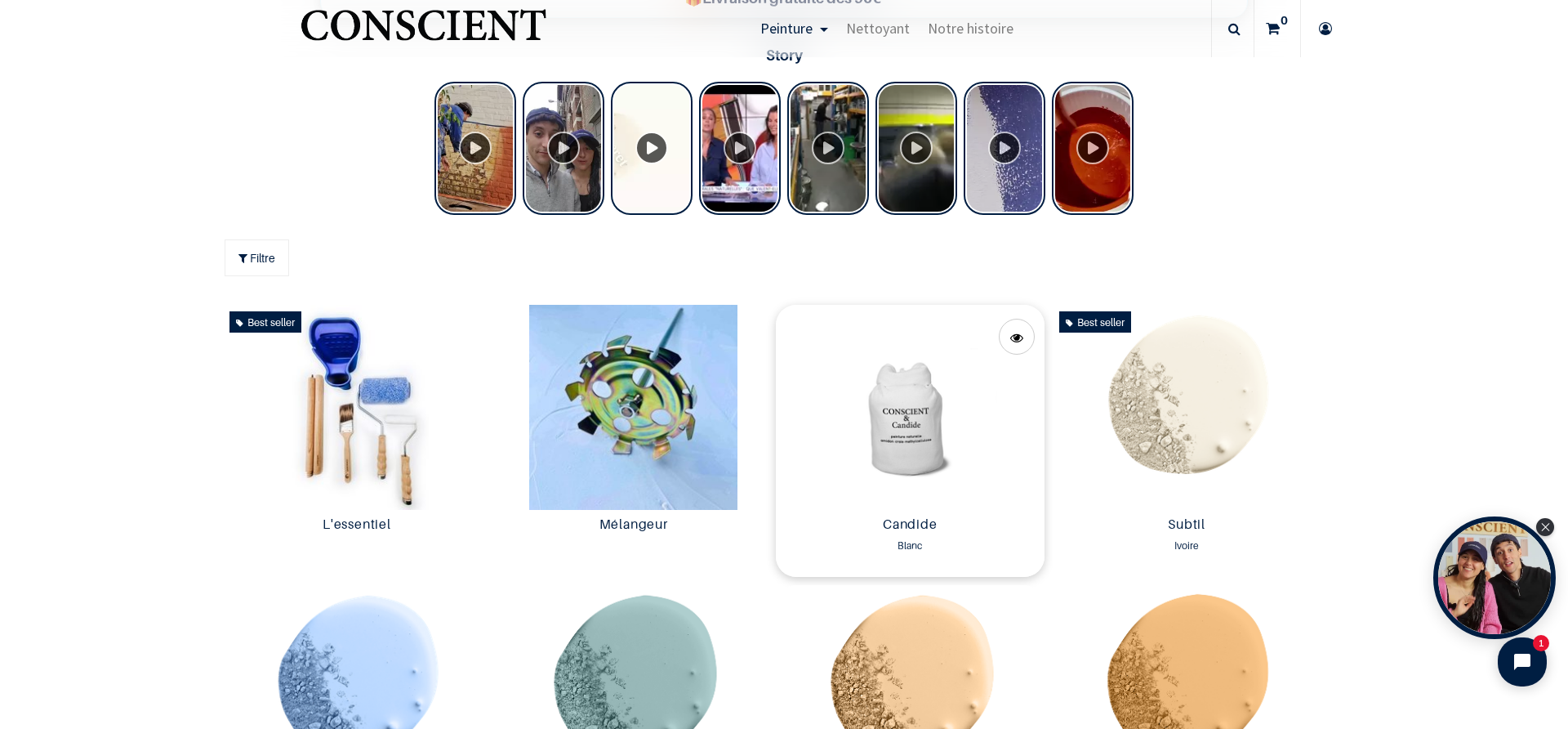
scroll to position [807, 0]
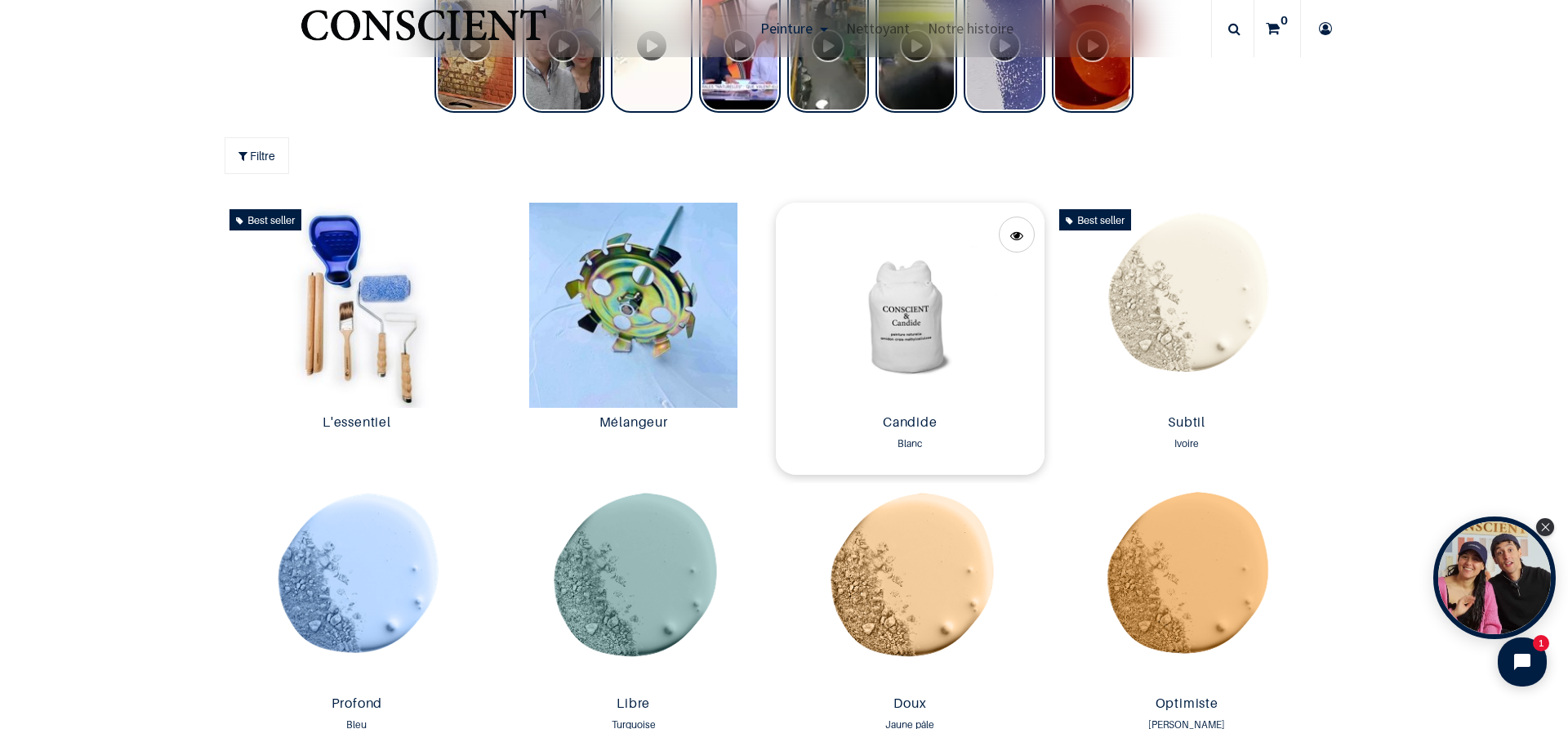
click at [914, 359] on img at bounding box center [910, 305] width 268 height 205
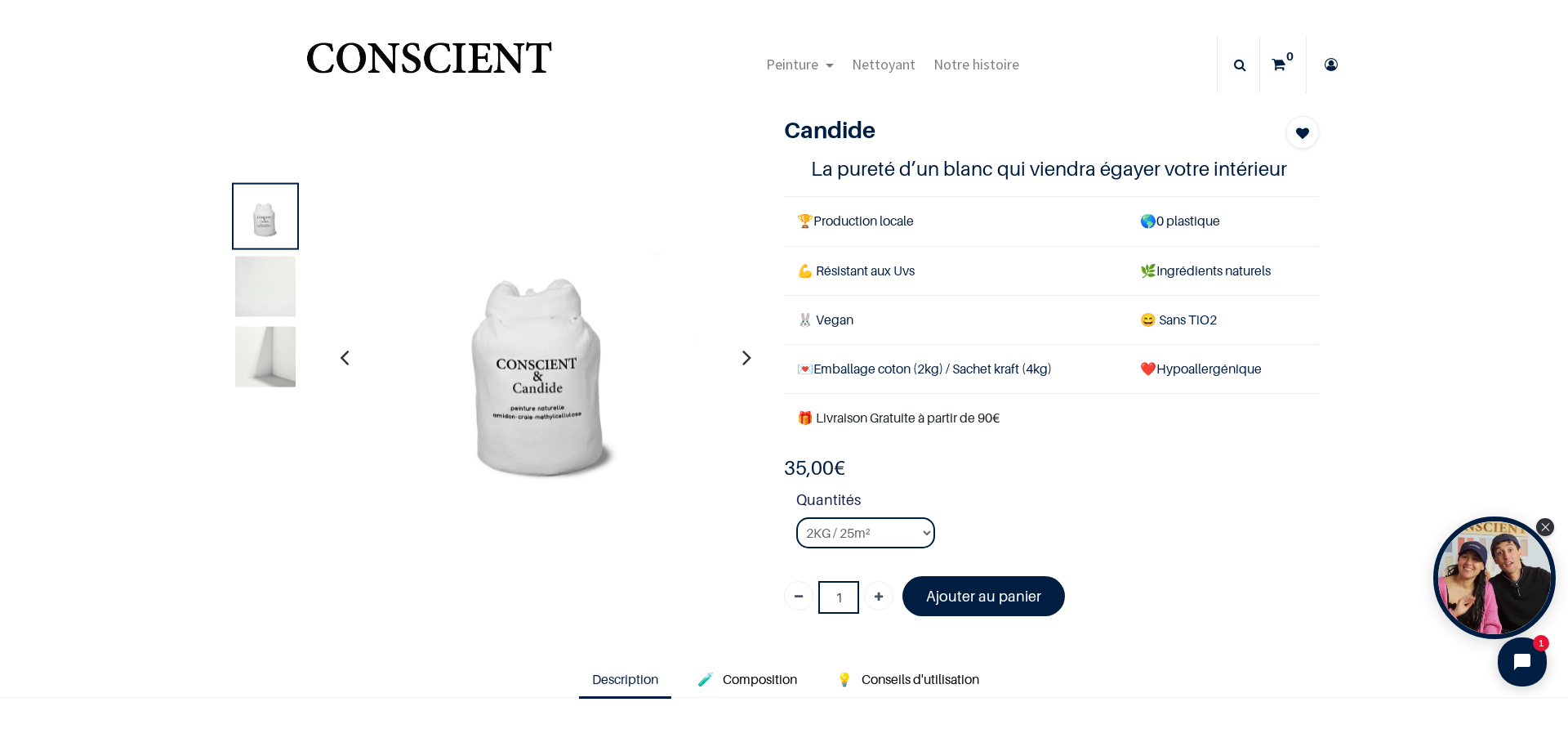
drag, startPoint x: 1010, startPoint y: 418, endPoint x: 834, endPoint y: 417, distance: 176.0
click at [812, 420] on td "🎁 Livraison Gratuite à partir de 90€" at bounding box center [1052, 419] width 535 height 49
copy font "ivraison Gratuite à partir de 90€"
drag, startPoint x: 813, startPoint y: 368, endPoint x: 1067, endPoint y: 367, distance: 254.0
click at [1067, 367] on td "💌 Emballage coton (2kg) / Sachet kraft (4kg)" at bounding box center [956, 368] width 343 height 49
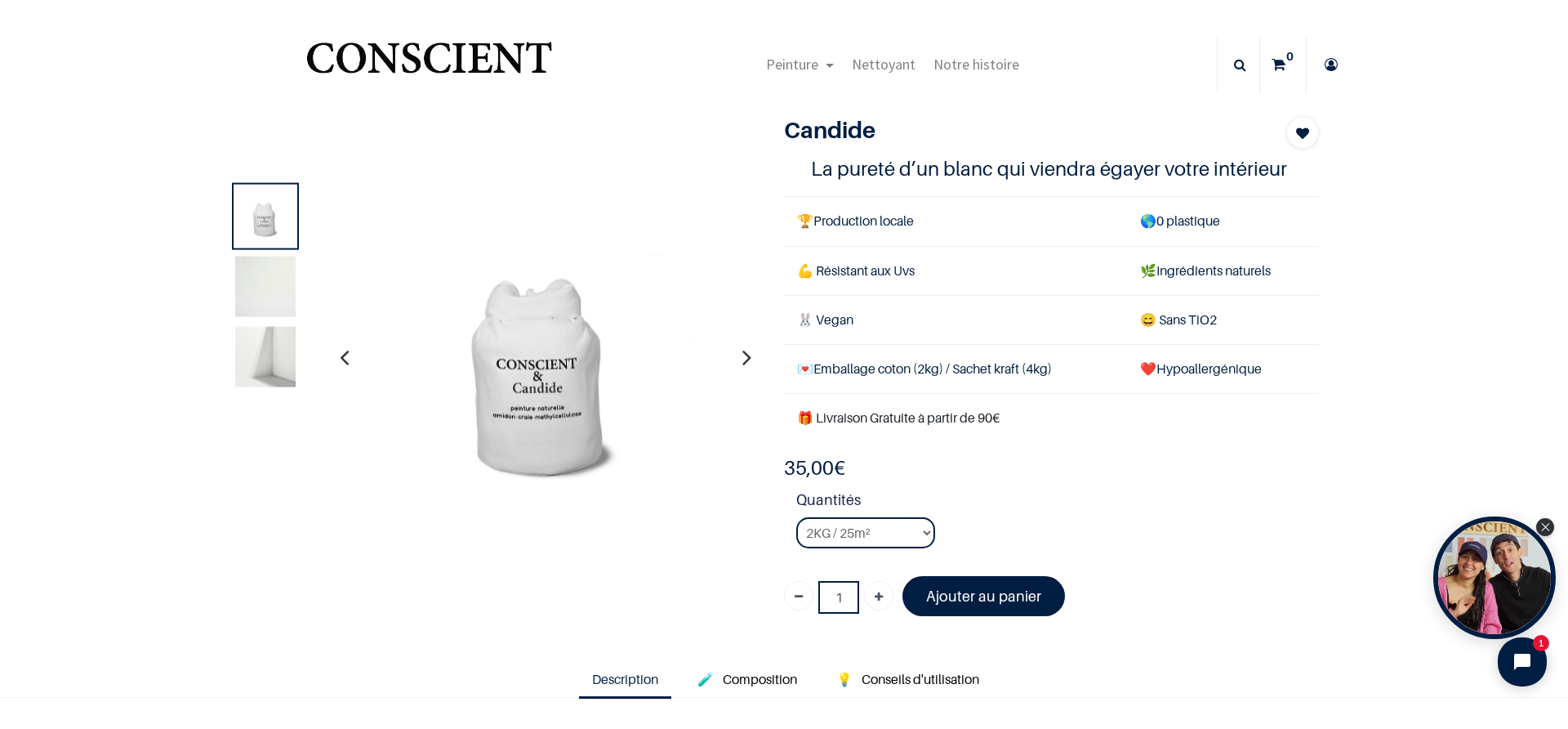
copy td "💌 Emballage coton (2kg) / Sachet kraft (4kg)"
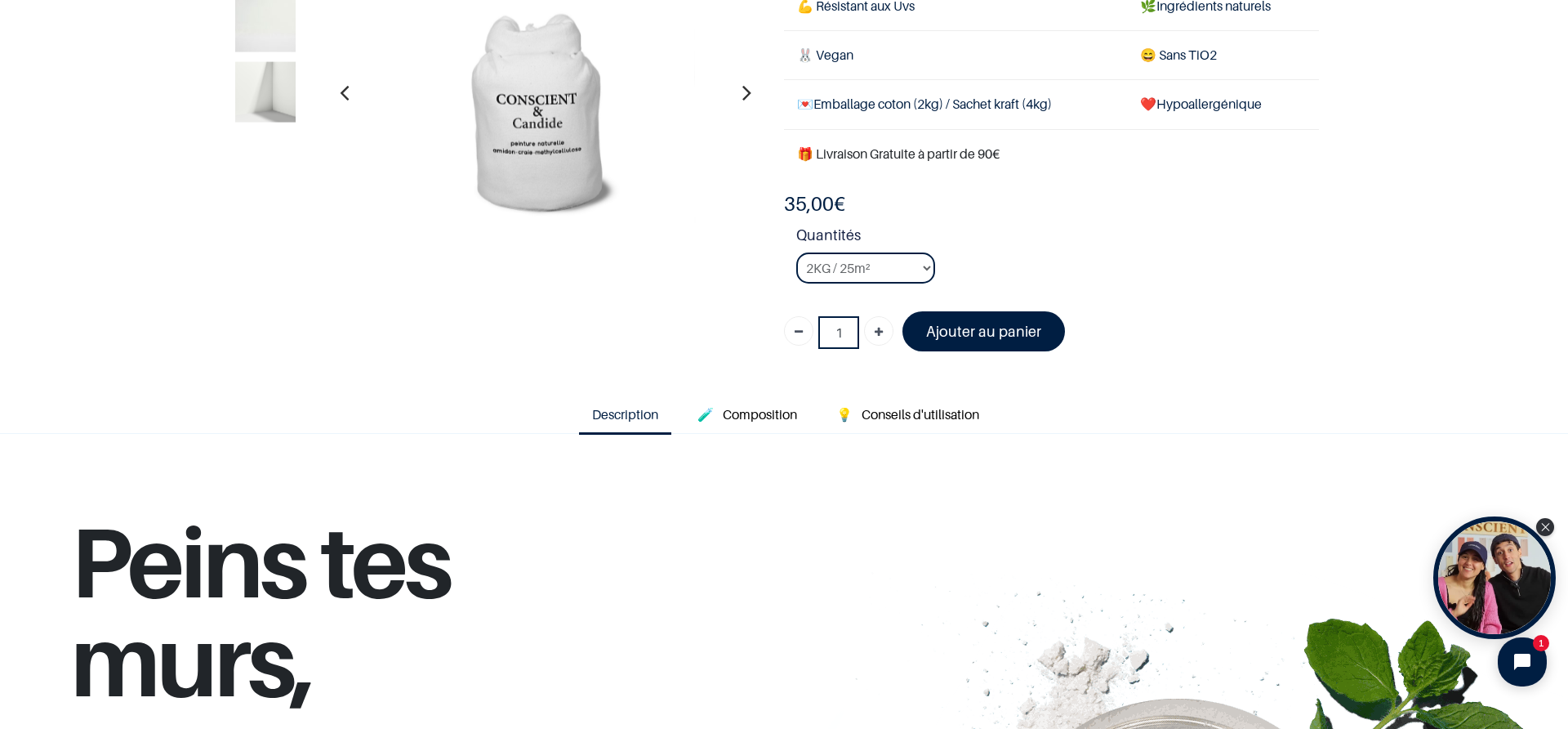
scroll to position [252, 0]
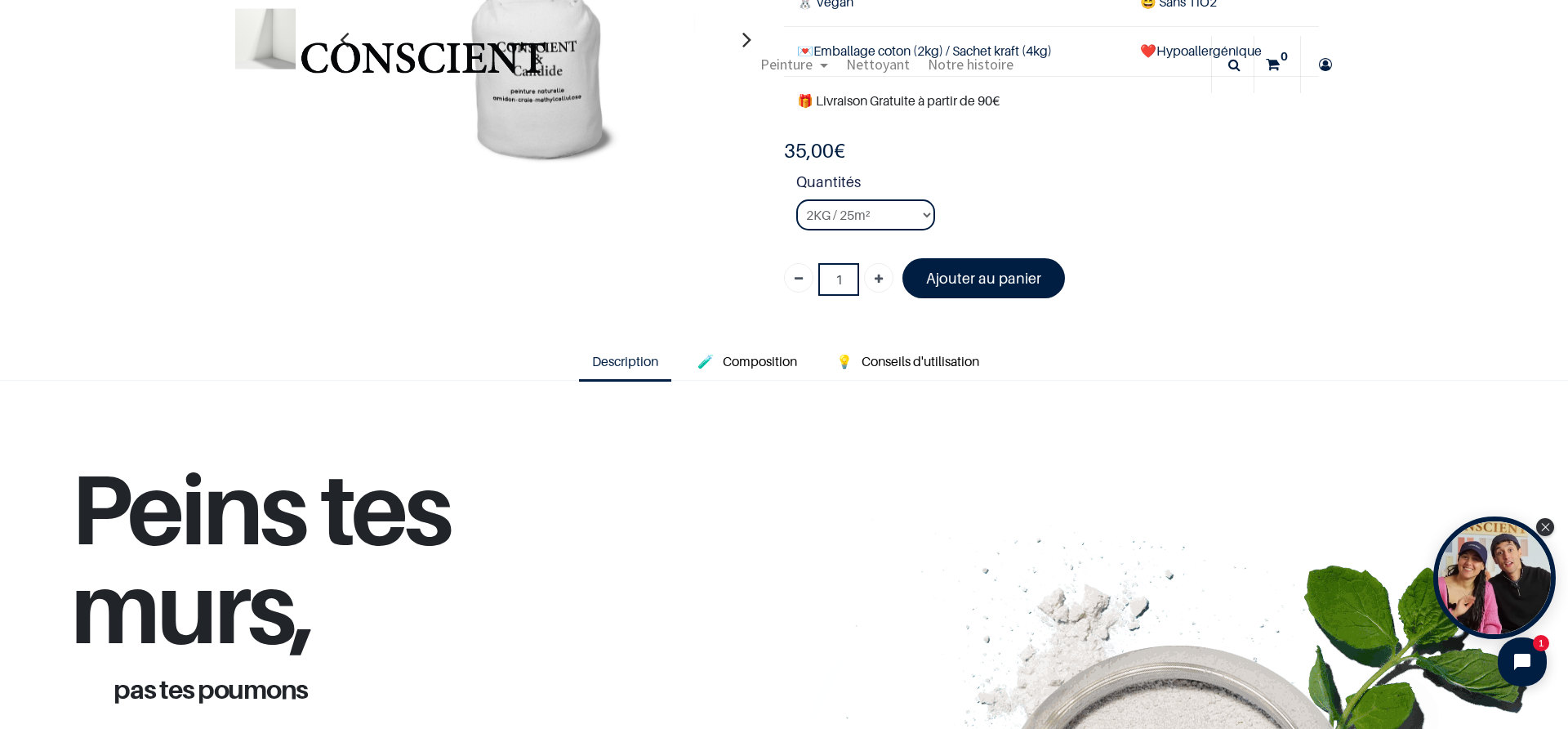
scroll to position [210, 0]
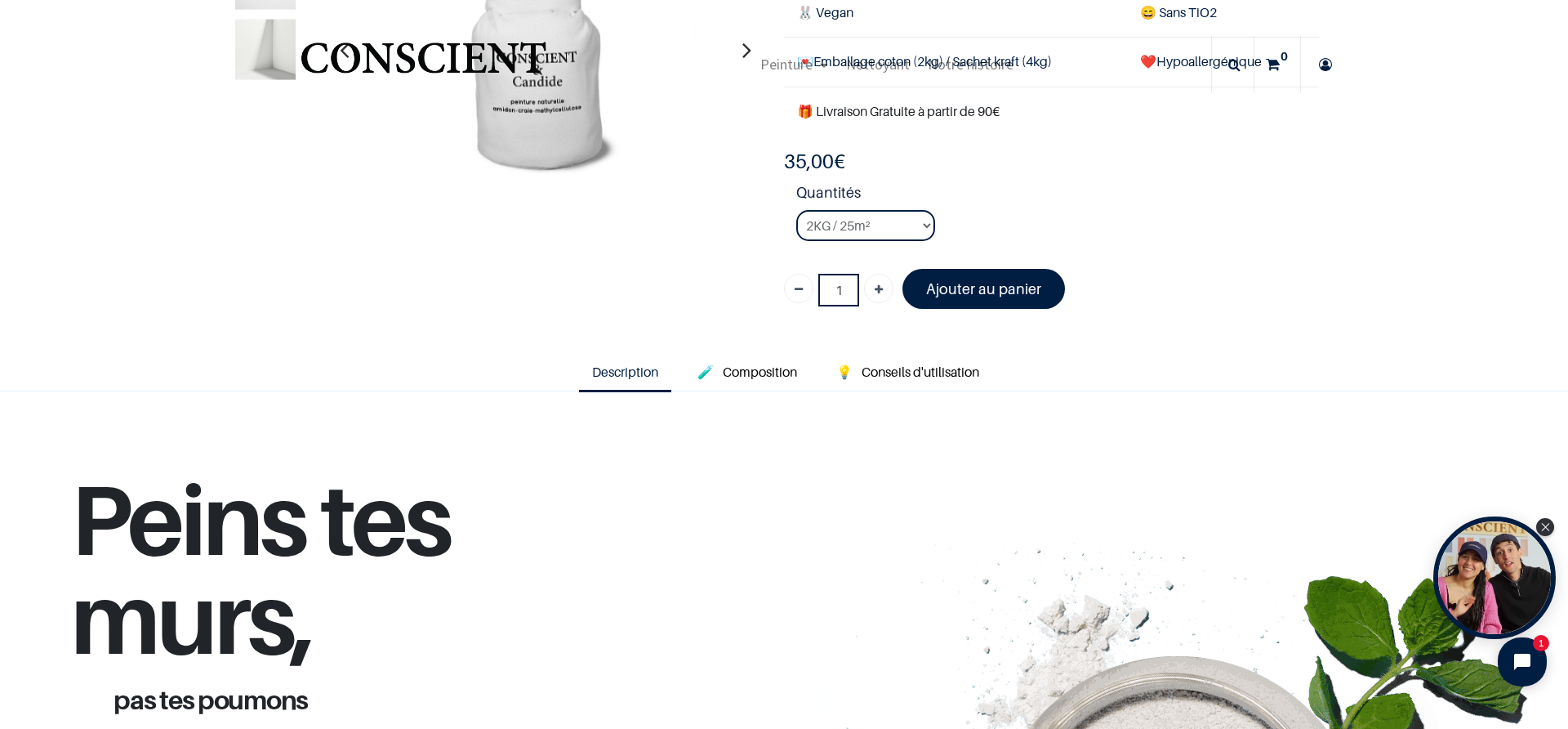
scroll to position [178, 0]
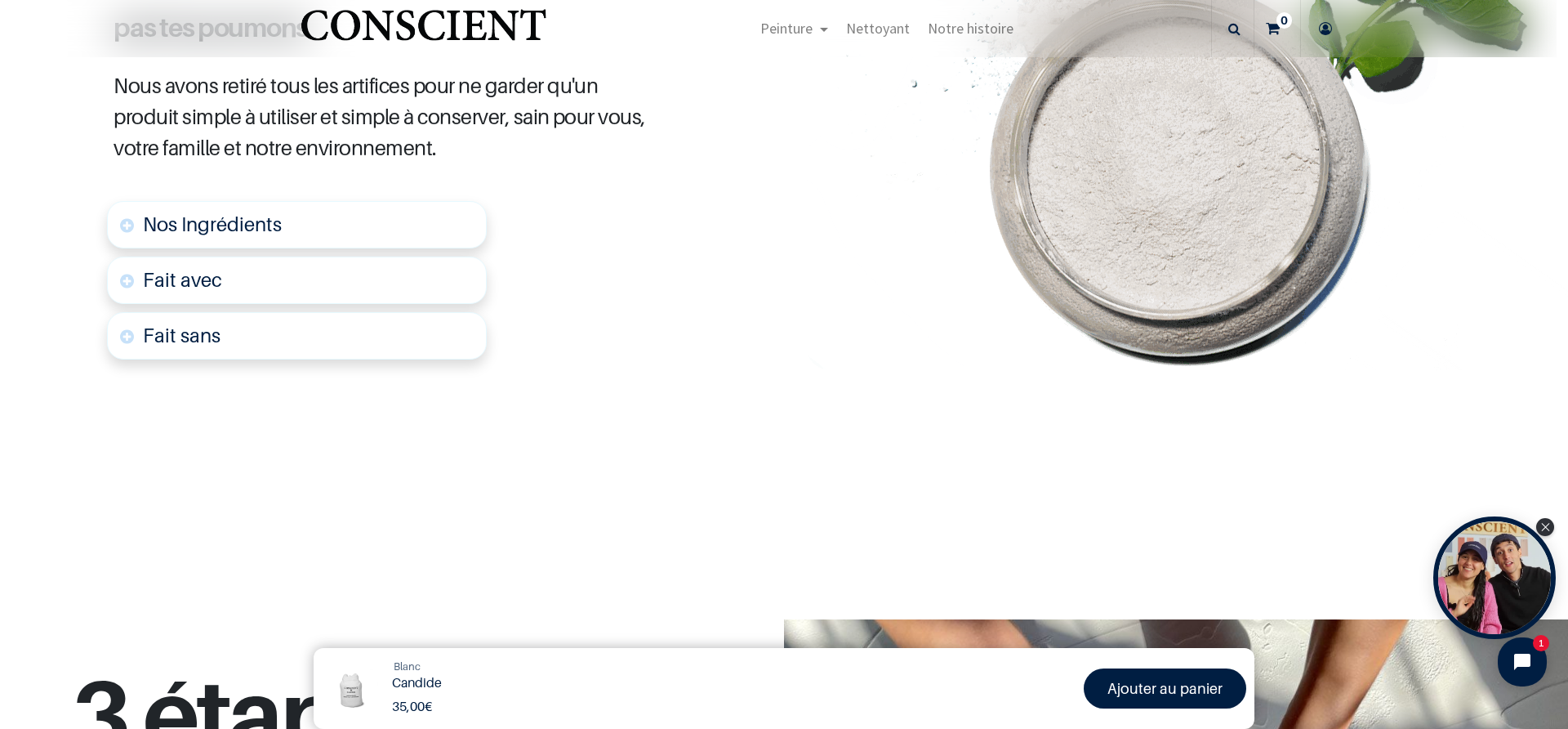
scroll to position [1052, 0]
